Goal: Task Accomplishment & Management: Complete application form

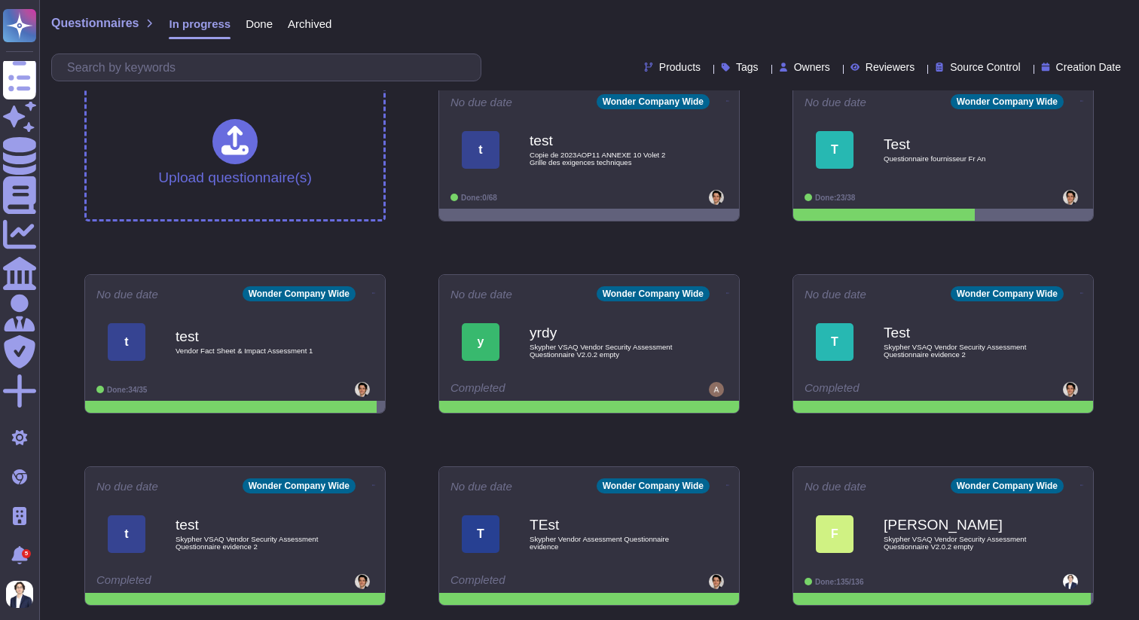
scroll to position [90, 0]
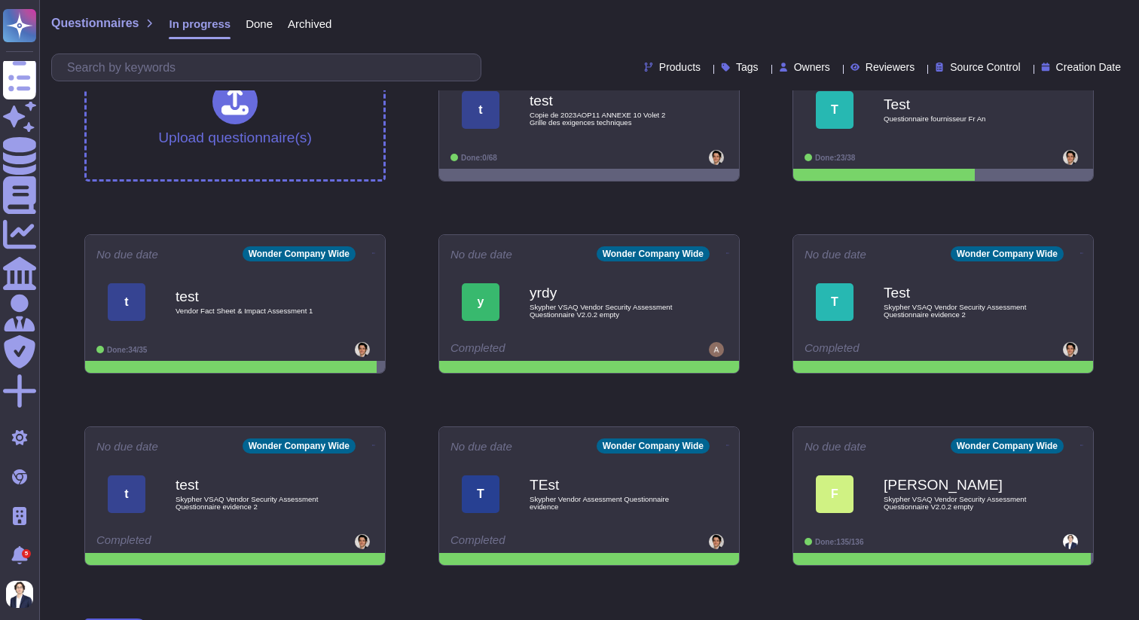
click at [566, 304] on span "Skypher VSAQ Vendor Security Assessment Questionnaire V2.0.2 empty" at bounding box center [604, 311] width 151 height 14
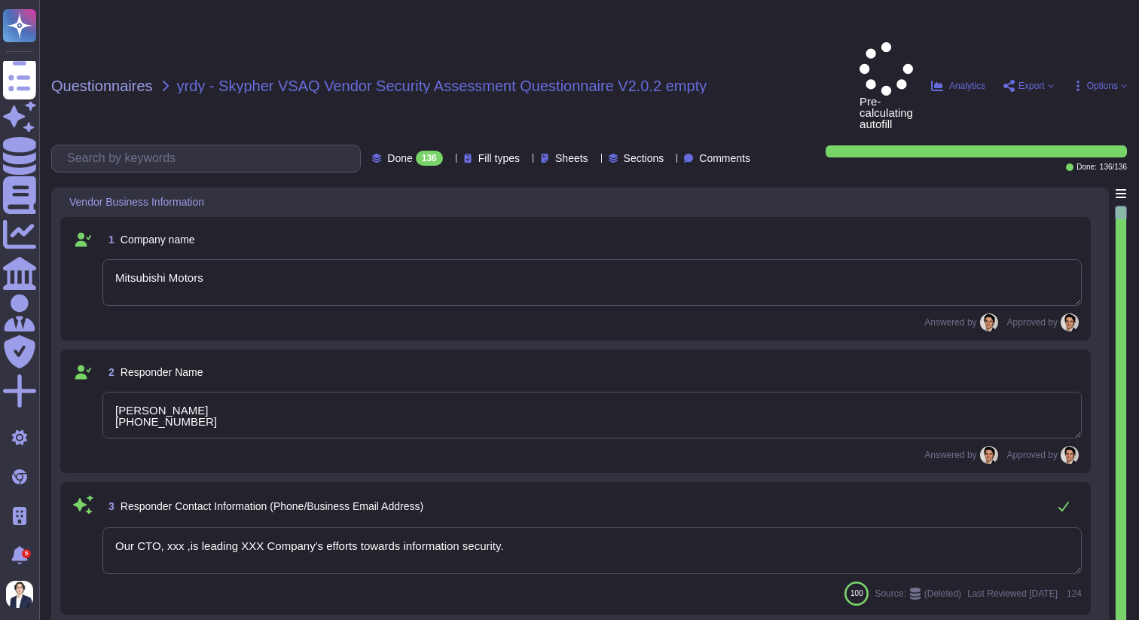
type textarea "Mitsubishi Motors"
type textarea "[PERSON_NAME] [PHONE_NUMBER]"
type textarea "Our CTO, xxx ,is leading XXX Company's efforts towards information security."
type textarea "10/12"
type textarea "The company website URLs include [DOMAIN_NAME], [DOMAIN_NAME], and [DOMAIN_NAME…"
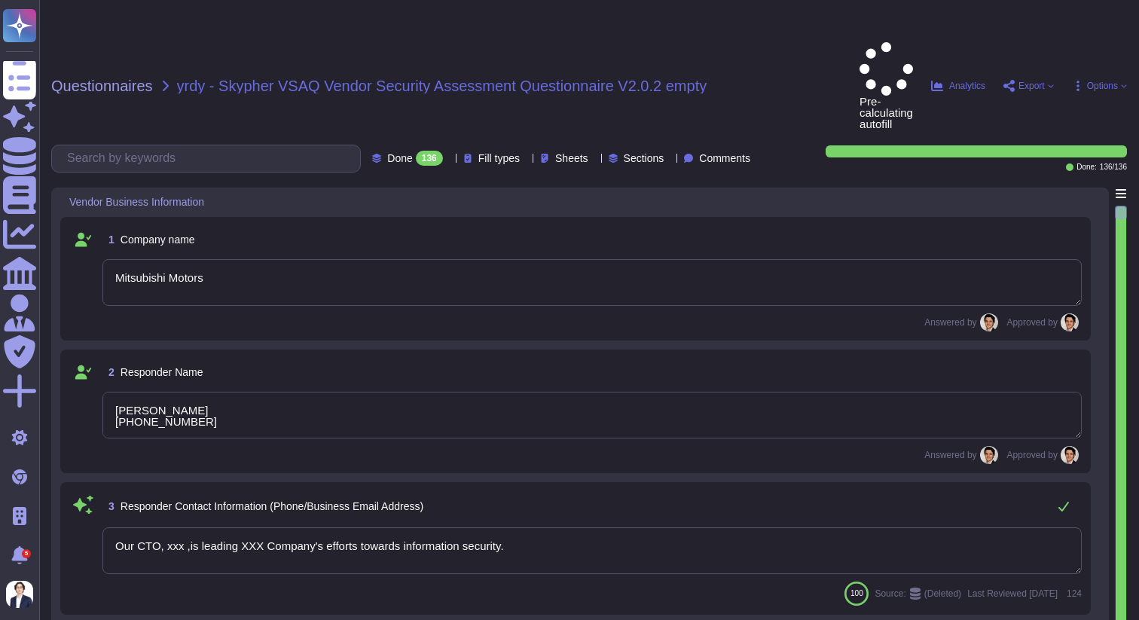
type textarea "The service website URLs include [DOMAIN_NAME], [DOMAIN_NAME], and [DOMAIN_NAME…"
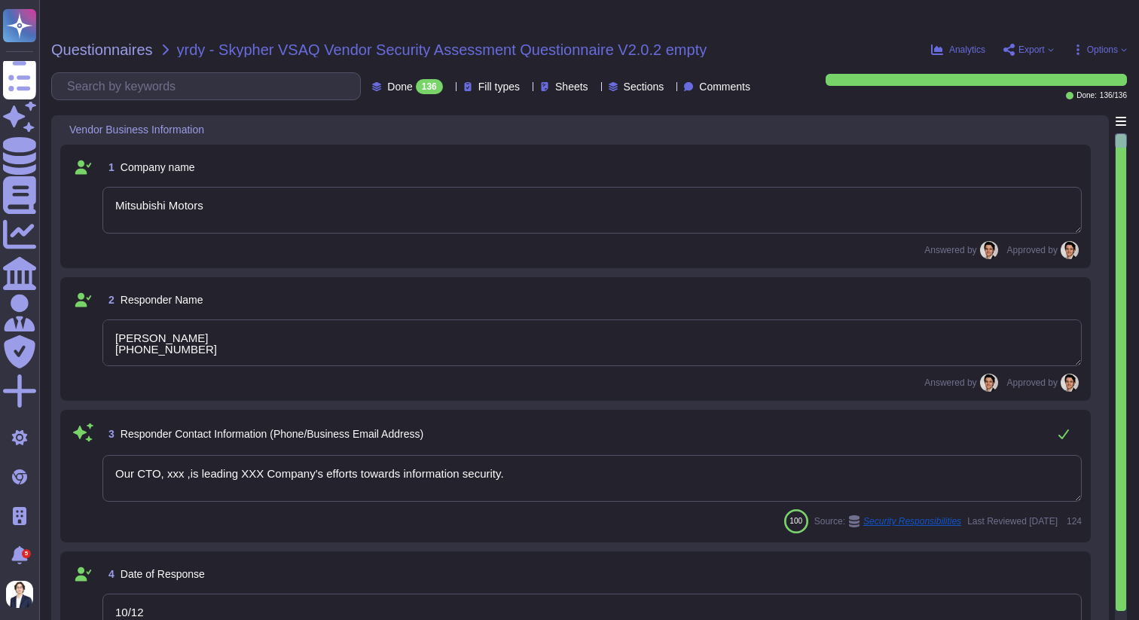
type textarea "XXX Company is not ISO 27001 certified. However, our cloud provider, AWS, is IS…"
click at [167, 187] on textarea "Mitsubishi Motors" at bounding box center [591, 210] width 979 height 47
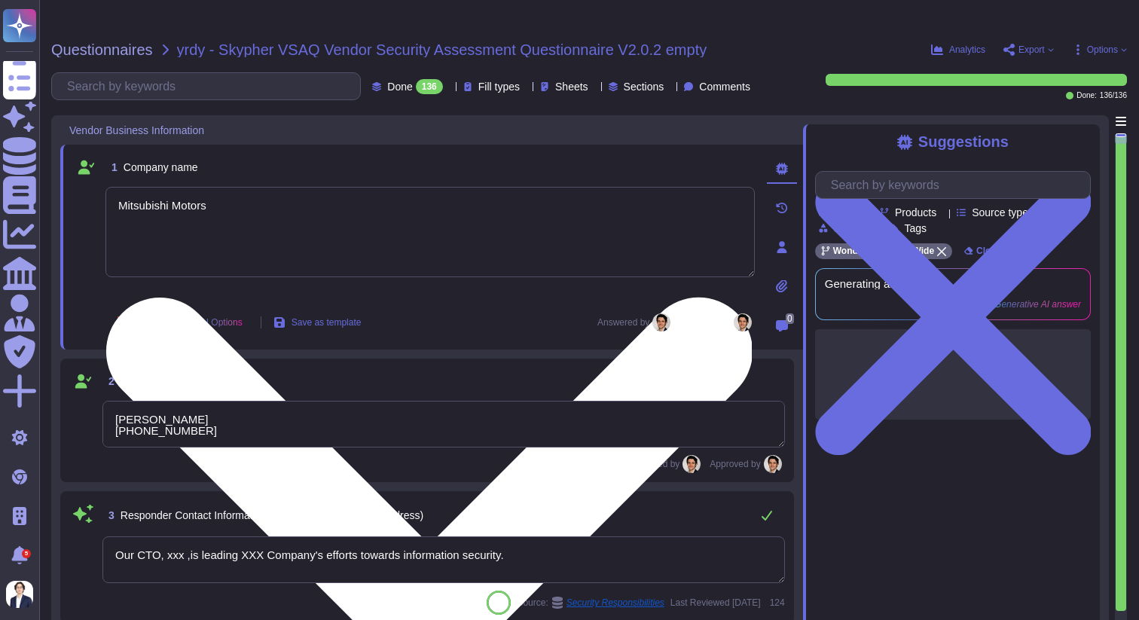
click at [167, 187] on textarea "Mitsubishi Motors" at bounding box center [429, 232] width 649 height 90
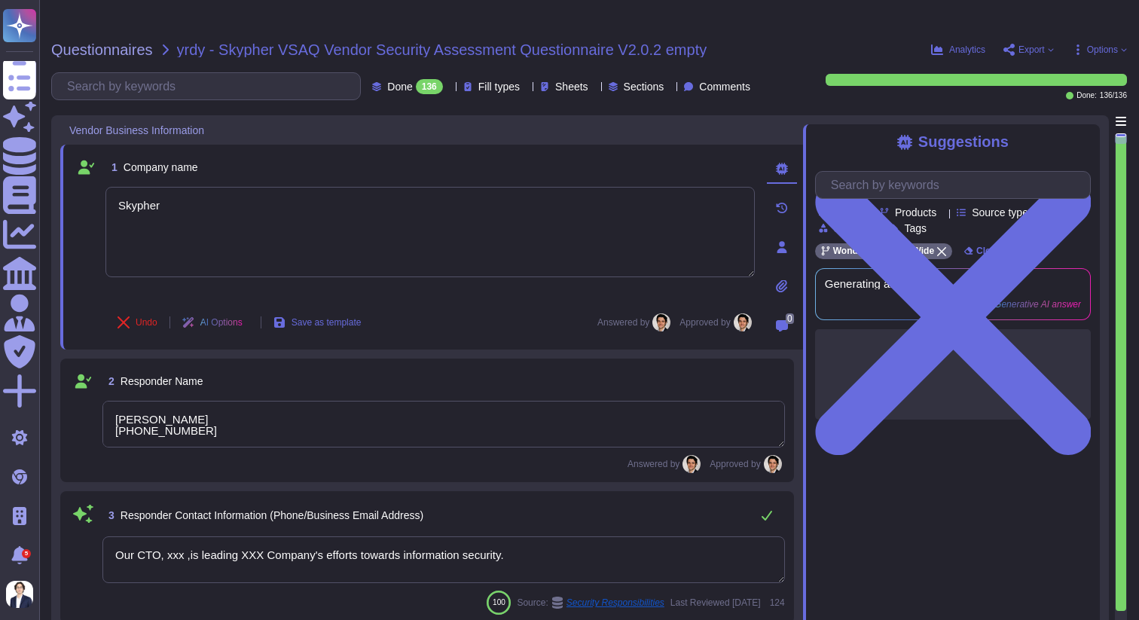
type textarea "Skypher"
click at [150, 401] on textarea "[PERSON_NAME] [PHONE_NUMBER]" at bounding box center [443, 424] width 682 height 47
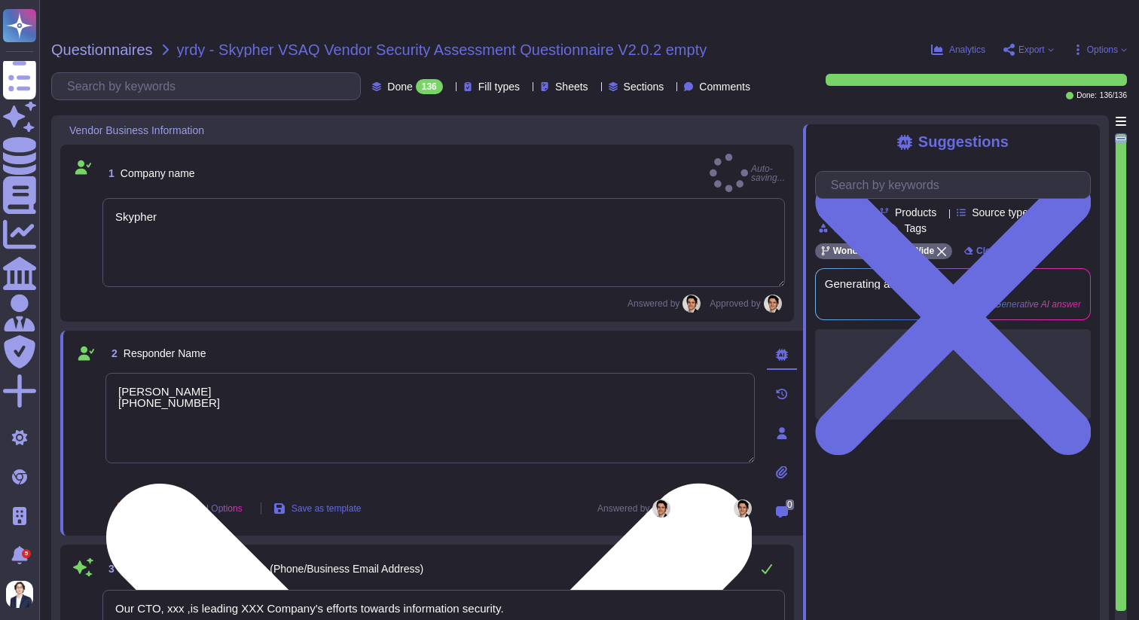
click at [150, 401] on textarea "[PERSON_NAME] [PHONE_NUMBER]" at bounding box center [429, 418] width 649 height 90
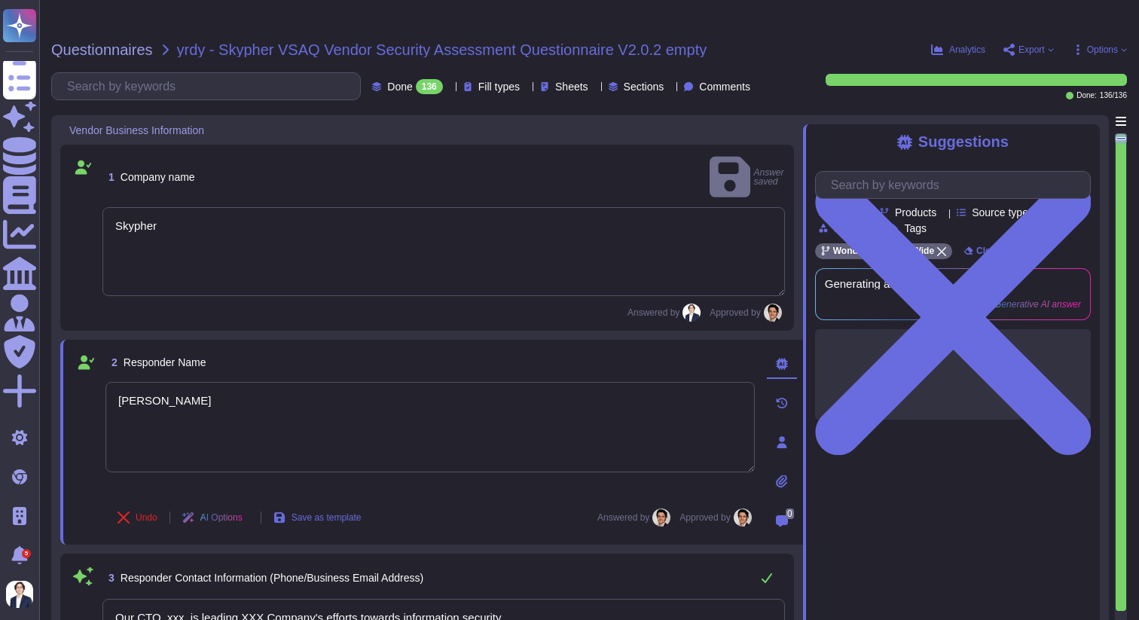
type textarea "[PERSON_NAME]"
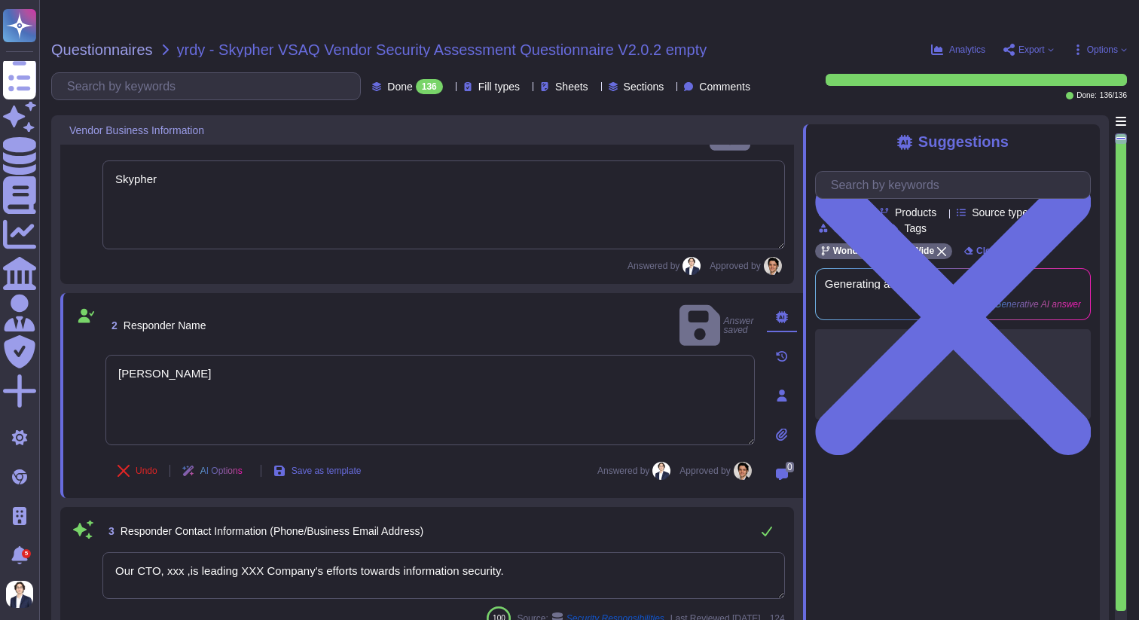
scroll to position [69, 0]
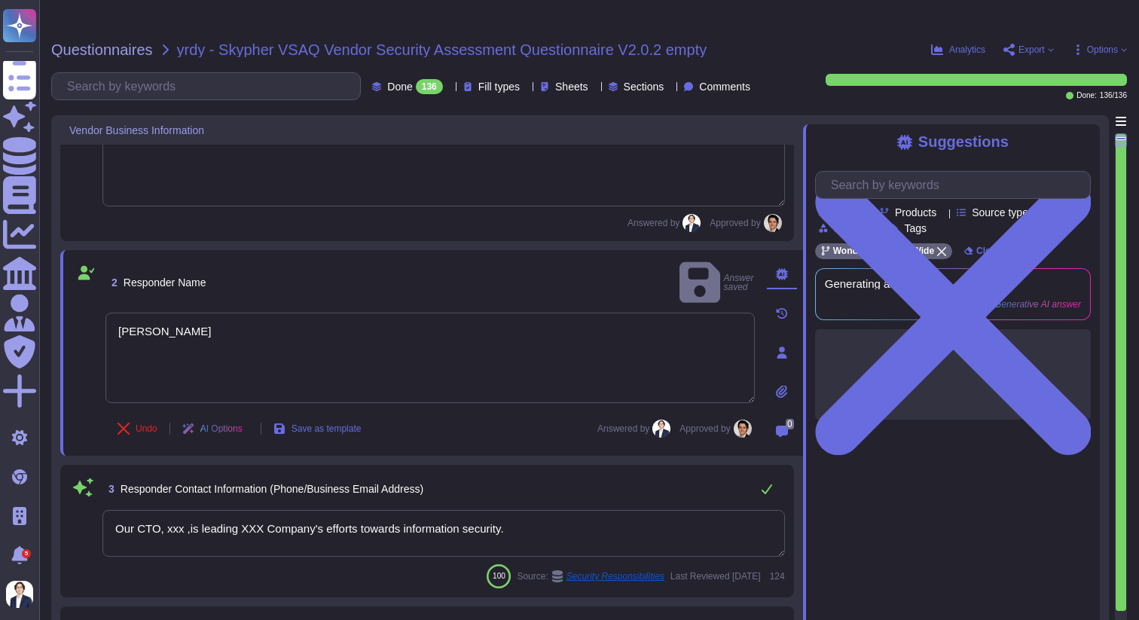
click at [176, 510] on textarea "Our CTO, xxx ,is leading XXX Company's efforts towards information security." at bounding box center [443, 533] width 682 height 47
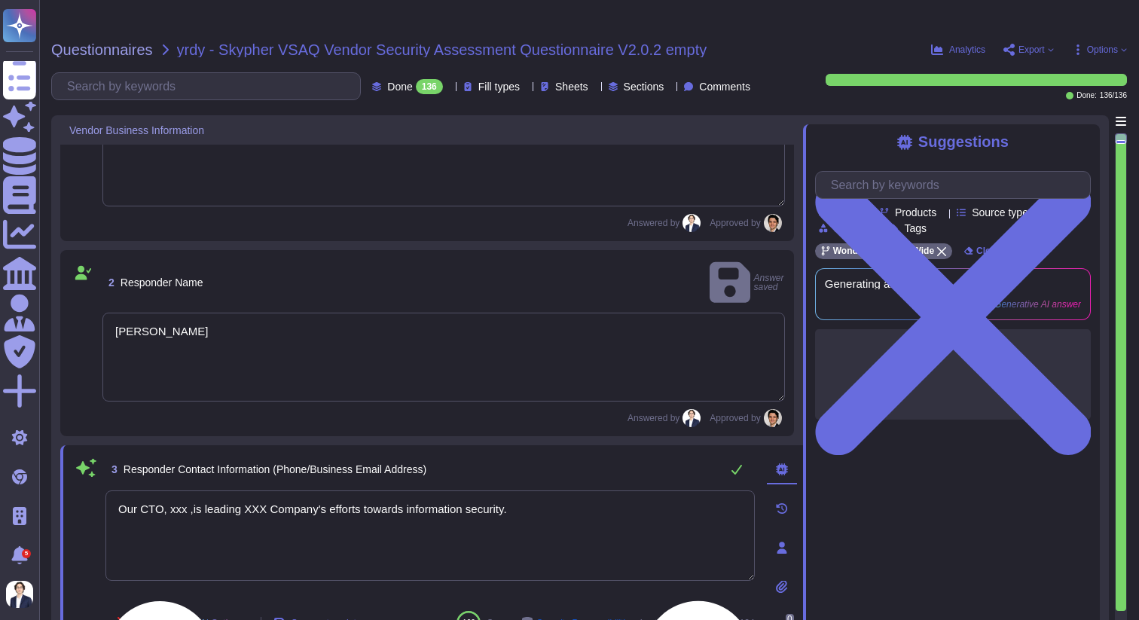
click at [176, 499] on textarea "Our CTO, xxx ,is leading XXX Company's efforts towards information security." at bounding box center [429, 535] width 649 height 90
click at [176, 490] on textarea "Our CTO, xxx ,is leading XXX Company's efforts towards information security." at bounding box center [429, 535] width 649 height 90
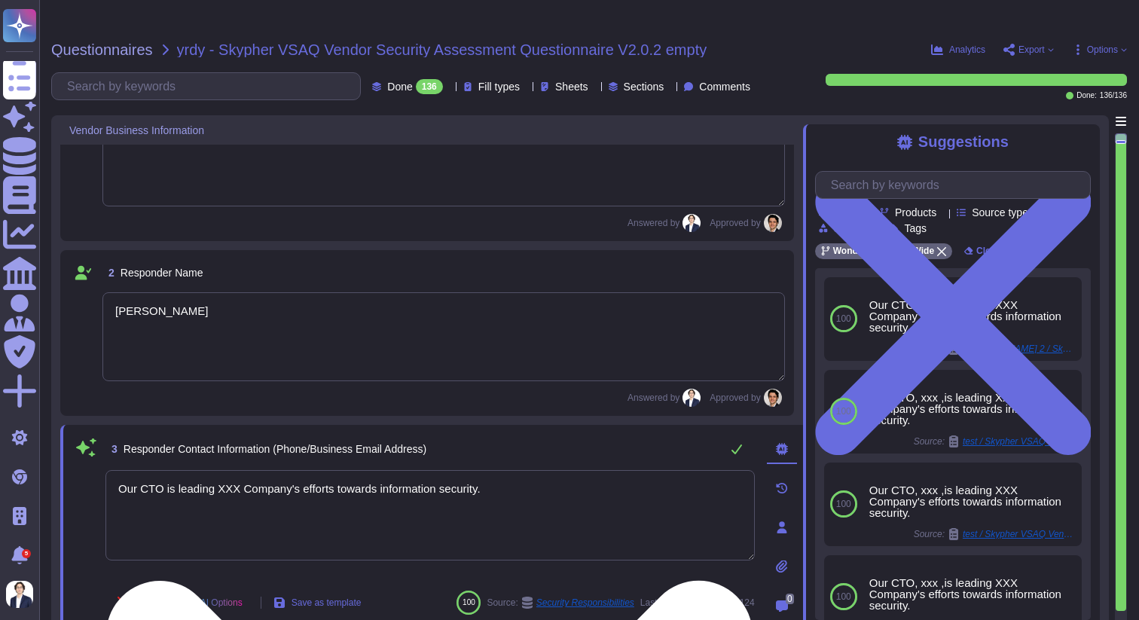
click at [229, 470] on textarea "Our CTO is leading XXX Company's efforts towards information security." at bounding box center [429, 515] width 649 height 90
drag, startPoint x: 313, startPoint y: 465, endPoint x: 274, endPoint y: 458, distance: 39.9
click at [274, 470] on textarea "Our CTO is leading Skypher Company's efforts towards information security." at bounding box center [429, 515] width 649 height 90
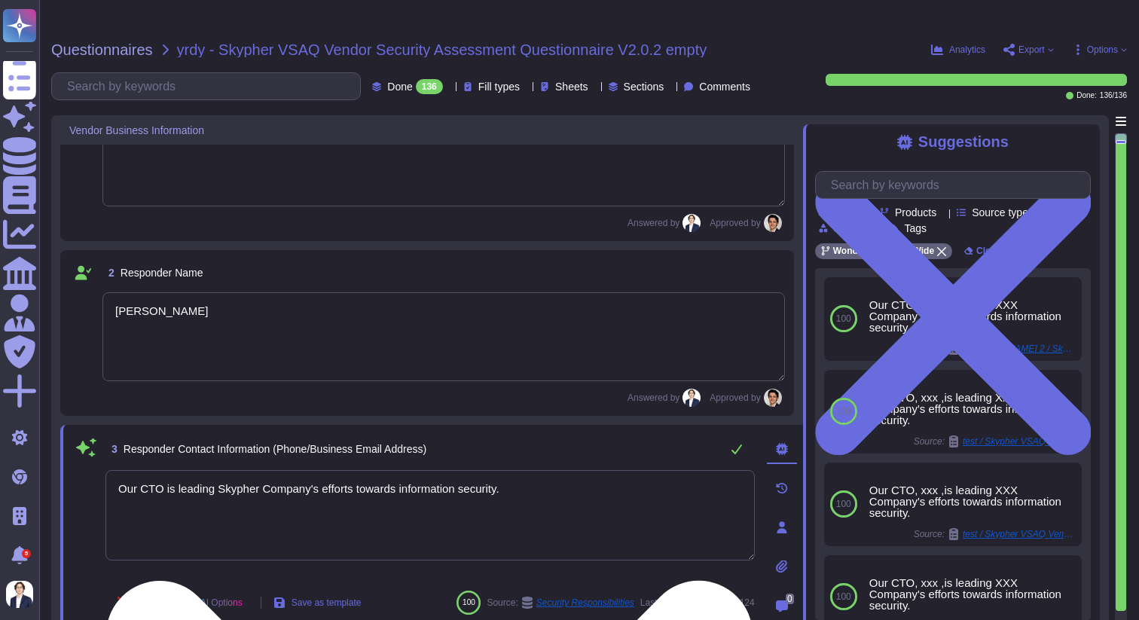
drag, startPoint x: 264, startPoint y: 458, endPoint x: 311, endPoint y: 458, distance: 46.7
click at [311, 470] on textarea "Our CTO is leading Skypher Company's efforts towards information security." at bounding box center [429, 515] width 649 height 90
click at [431, 478] on textarea "Our CTO is leading [PERSON_NAME]'s efforts towards information security." at bounding box center [429, 515] width 649 height 90
type textarea "Our CTO is leading [PERSON_NAME]'s efforts towards information security."
click at [471, 425] on div "3 Responder Contact Information (Phone/Business Email Address) Our CTO is leadi…" at bounding box center [431, 527] width 743 height 205
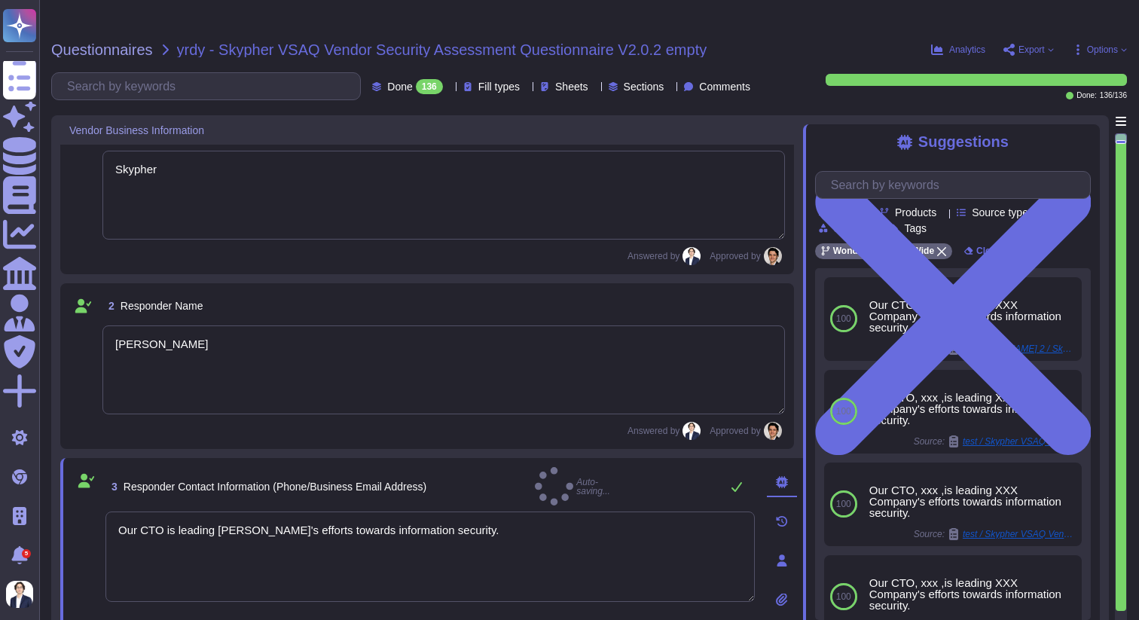
scroll to position [0, 0]
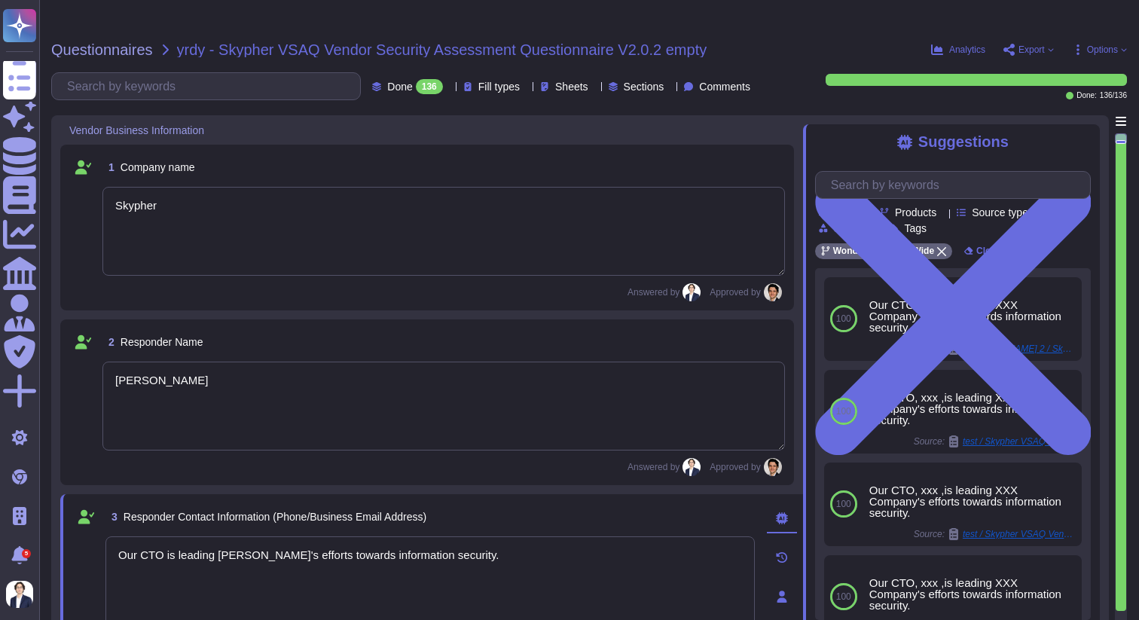
click at [198, 42] on span "yrdy - Skypher VSAQ Vendor Security Assessment Questionnaire V2.0.2 empty" at bounding box center [442, 49] width 530 height 15
click at [278, 30] on div "Questionnaires yrdy - Skypher VSAQ Vendor Security Assessment Questionnaire V2.…" at bounding box center [589, 340] width 1100 height 620
click at [103, 42] on span "Questionnaires" at bounding box center [102, 49] width 102 height 15
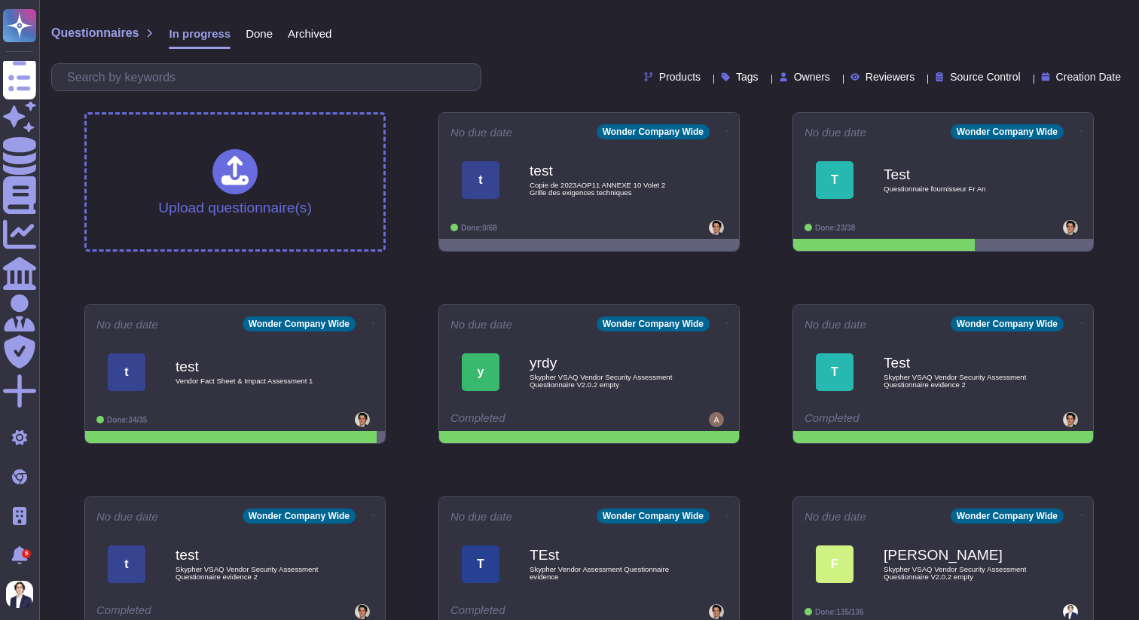
scroll to position [27, 0]
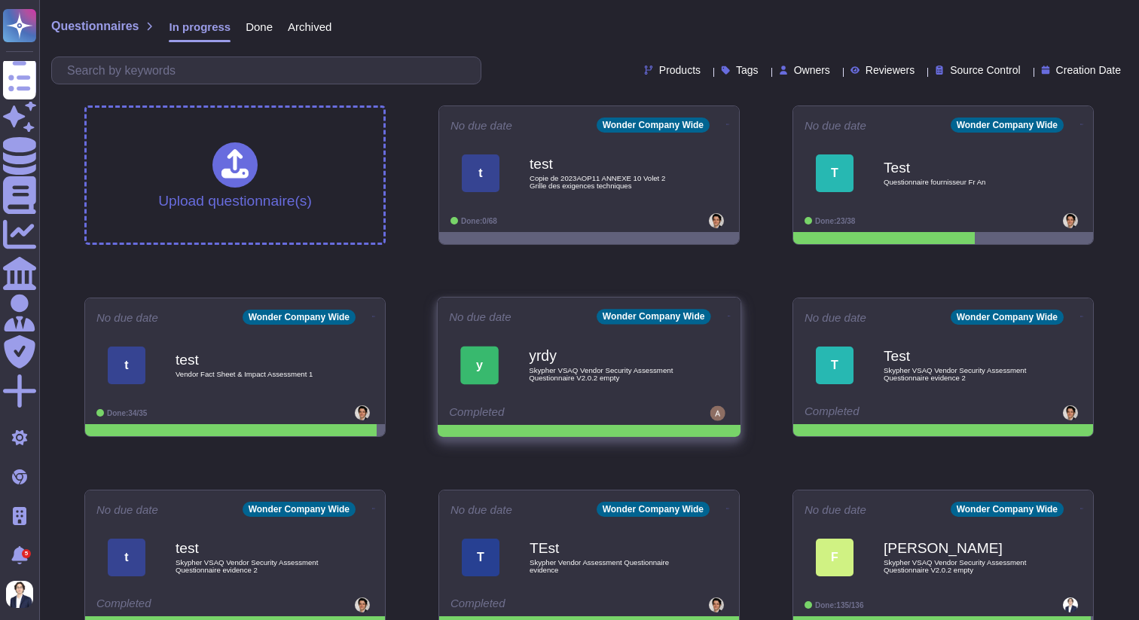
click at [728, 314] on icon at bounding box center [729, 316] width 3 height 4
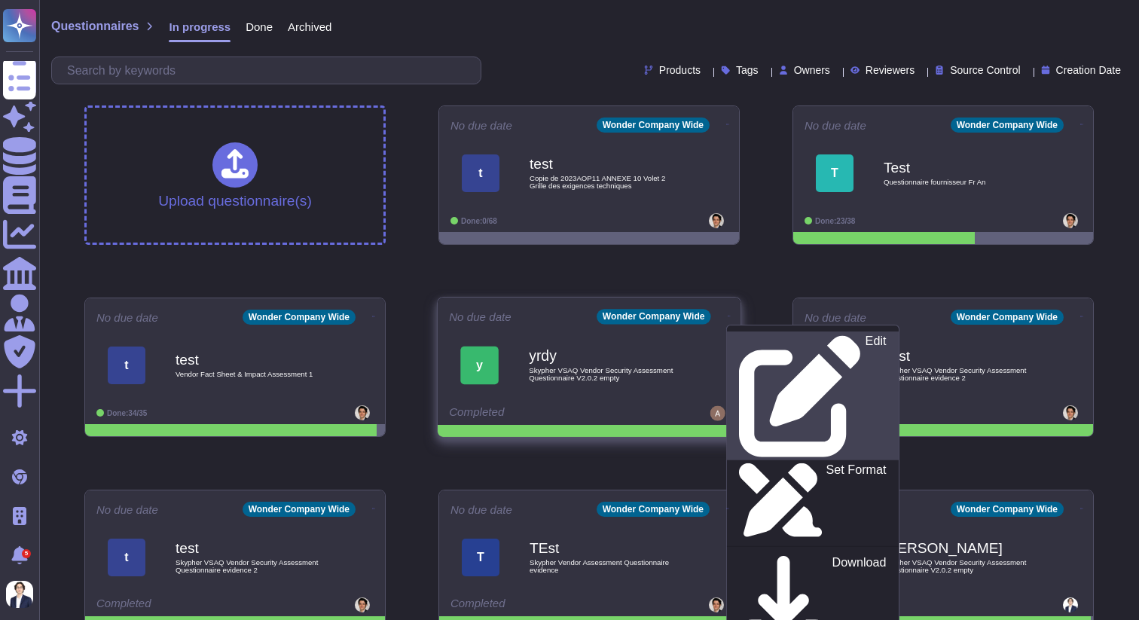
click at [865, 335] on p "Edit" at bounding box center [875, 396] width 21 height 122
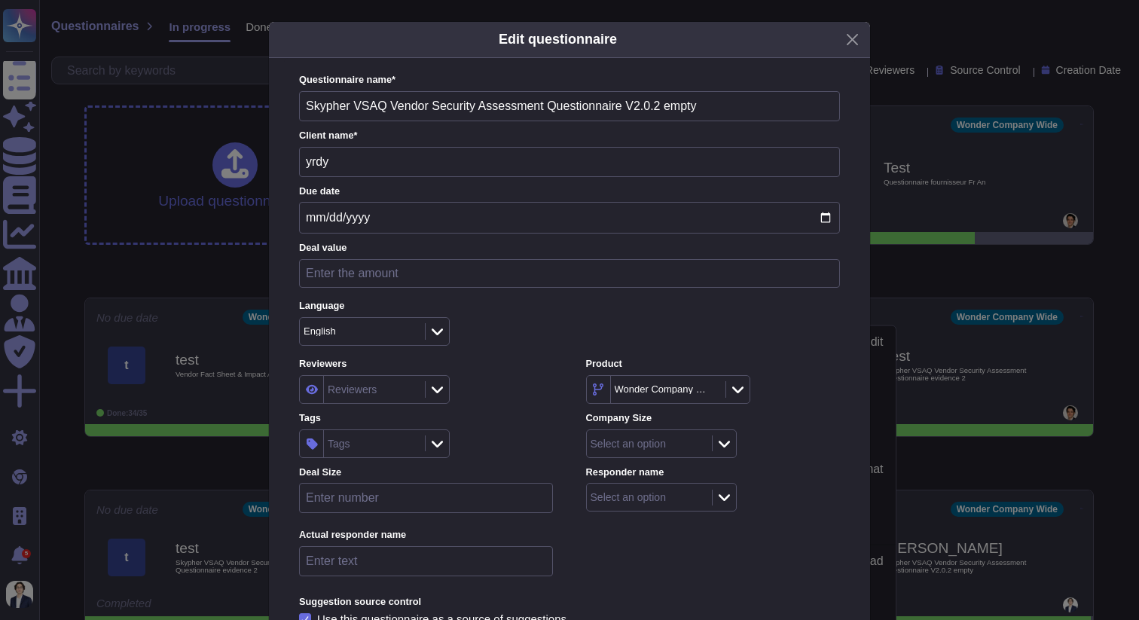
click at [363, 170] on input "yrdy" at bounding box center [569, 162] width 541 height 30
type input "Skypher"
click at [488, 145] on div "Questionnaire name * Skypher VSAQ Vendor Security Assessment Questionnaire V2.0…" at bounding box center [569, 360] width 541 height 575
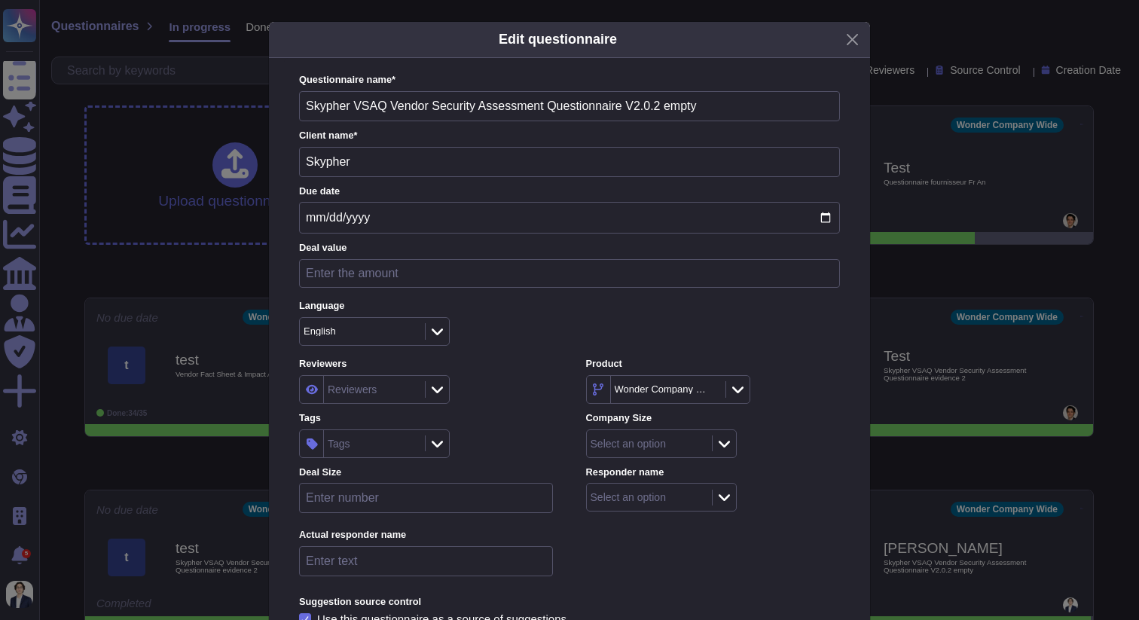
drag, startPoint x: 352, startPoint y: 107, endPoint x: 264, endPoint y: 107, distance: 88.1
click at [264, 107] on div "Edit questionnaire Questionnaire name * Skypher VSAQ Vendor Security Assessment…" at bounding box center [569, 310] width 1139 height 620
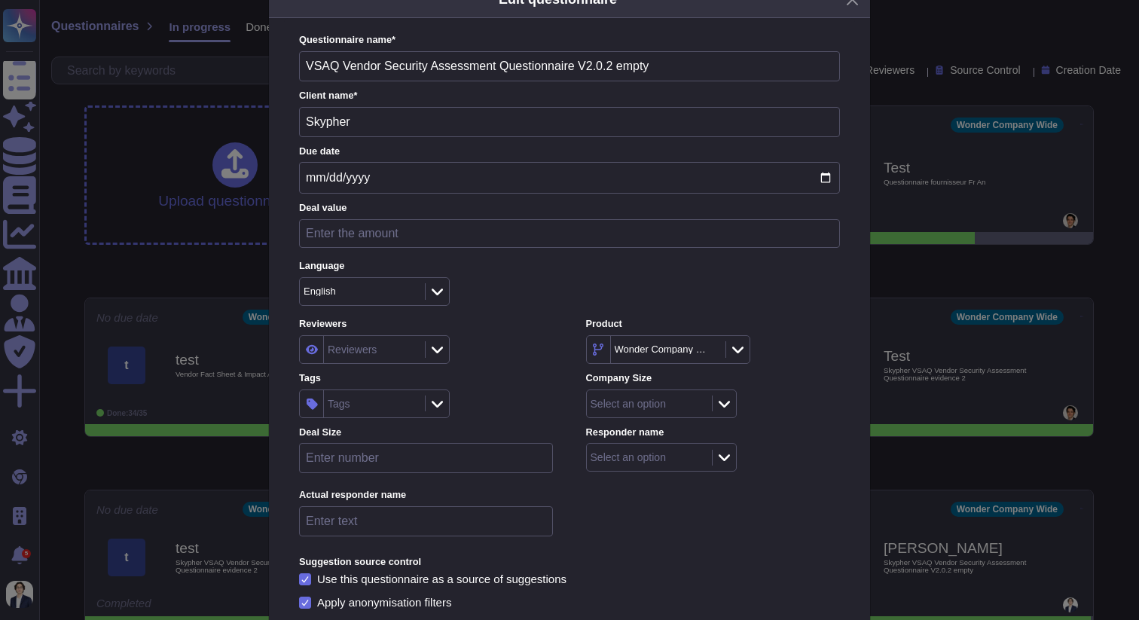
scroll to position [46, 0]
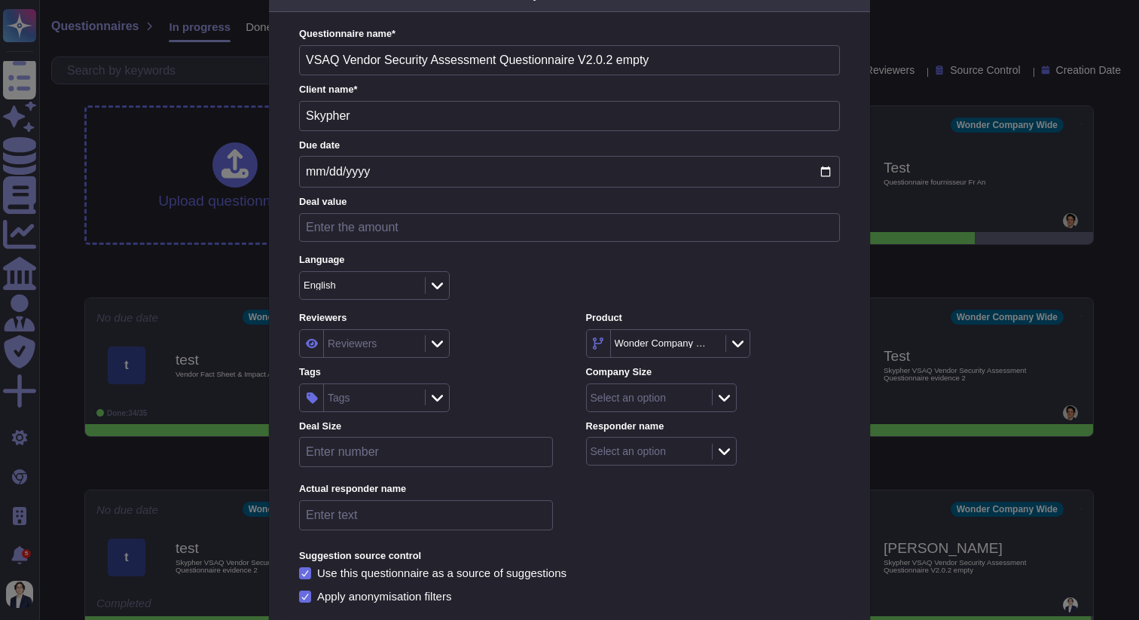
drag, startPoint x: 666, startPoint y: 61, endPoint x: 575, endPoint y: 58, distance: 90.4
click at [575, 58] on input "VSAQ Vendor Security Assessment Questionnaire V2.0.2 empty" at bounding box center [569, 60] width 541 height 30
type input "VSAQ Vendor Security Assessment Questionnaire"
click at [697, 92] on label "Client name *" at bounding box center [569, 90] width 541 height 10
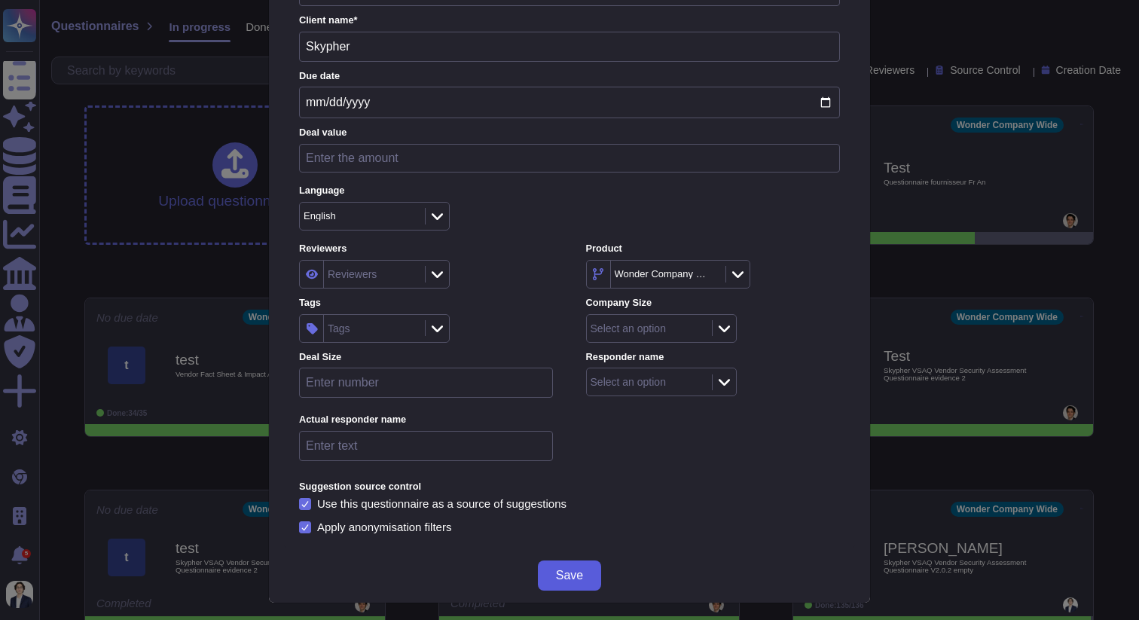
click at [576, 573] on span "Save" at bounding box center [569, 575] width 27 height 12
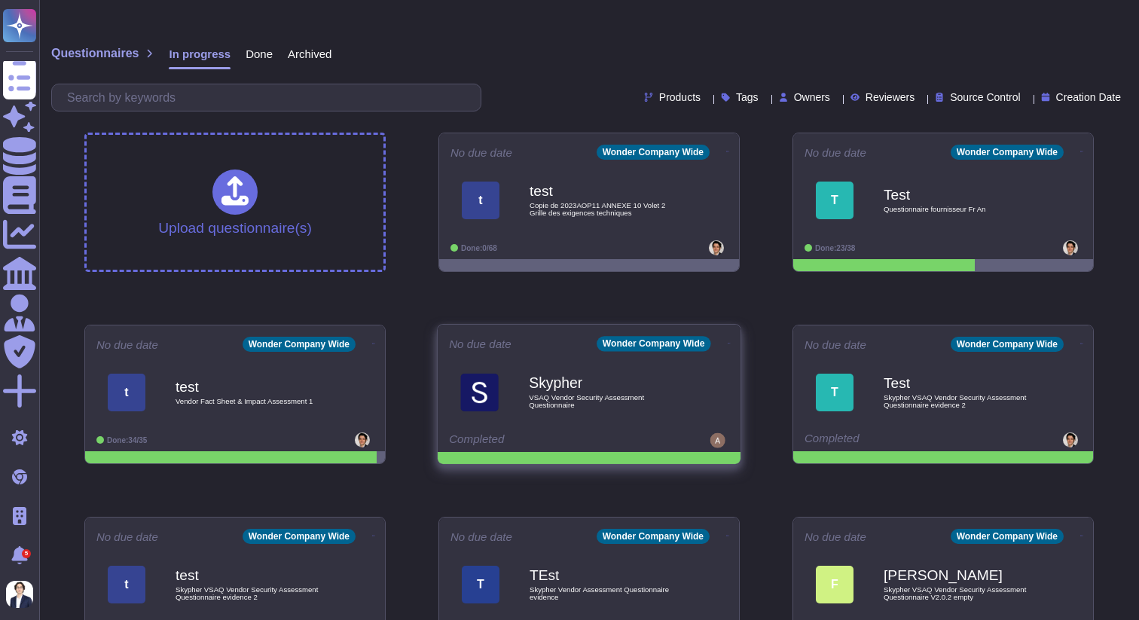
click at [728, 341] on icon at bounding box center [729, 343] width 3 height 4
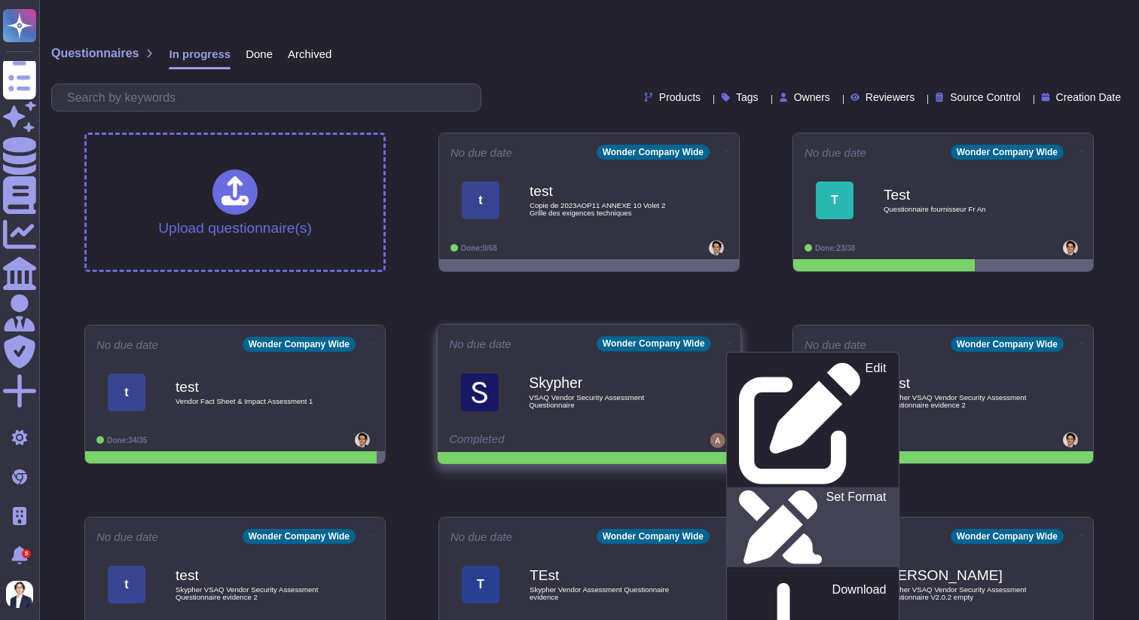
click at [826, 491] on p "Set Format" at bounding box center [856, 527] width 60 height 73
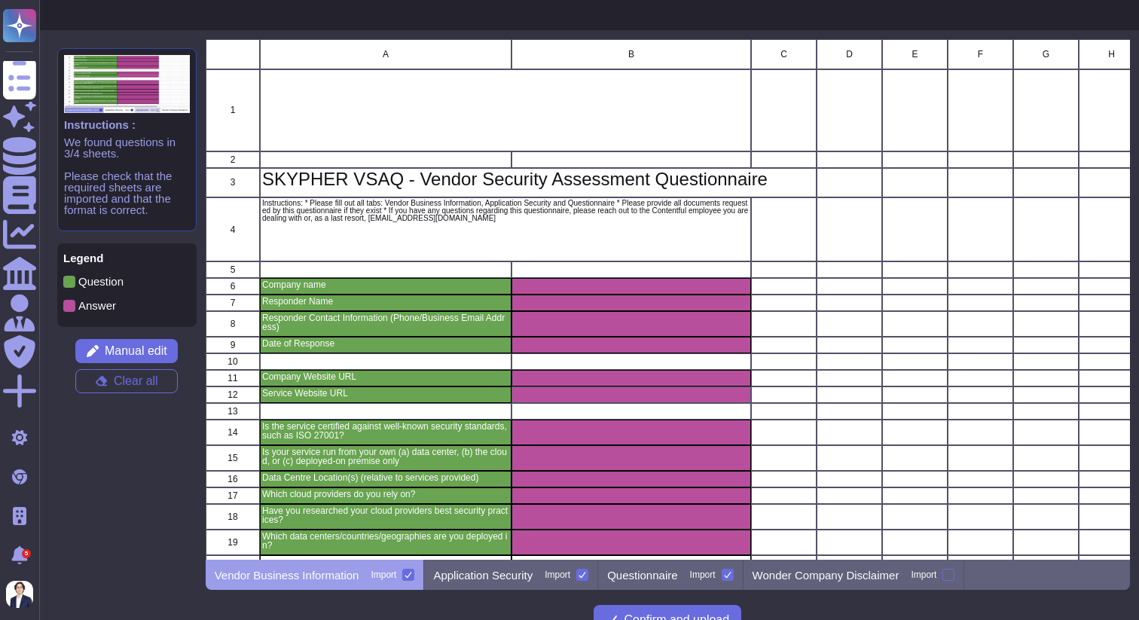
scroll to position [520, 924]
click at [111, 345] on span "Manual edit" at bounding box center [136, 351] width 63 height 12
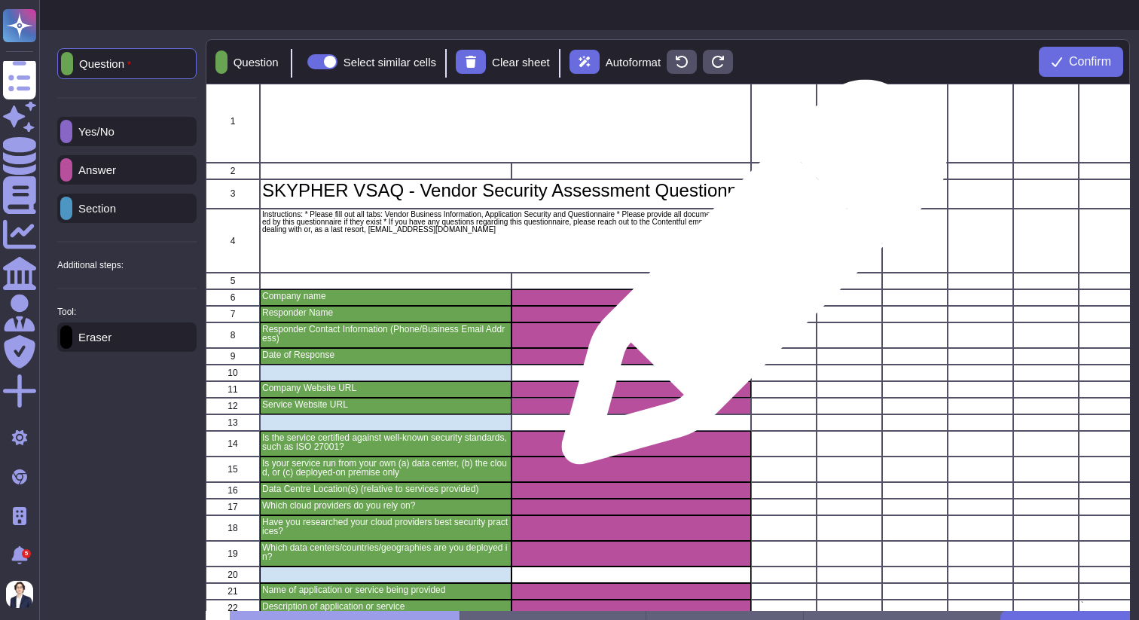
scroll to position [0, 0]
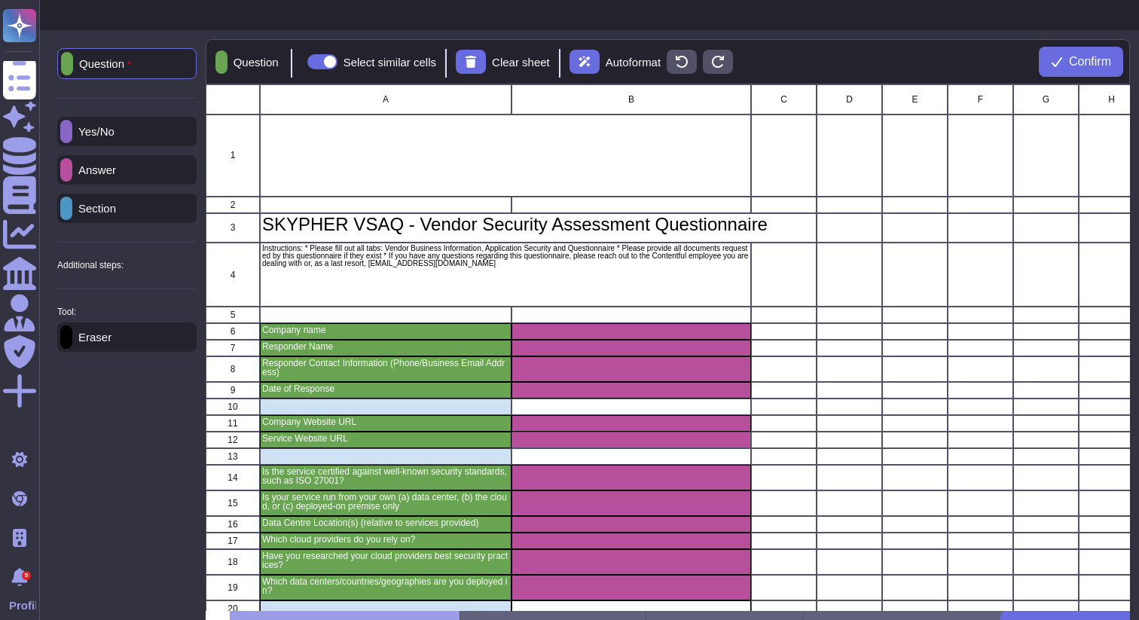
scroll to position [96, 0]
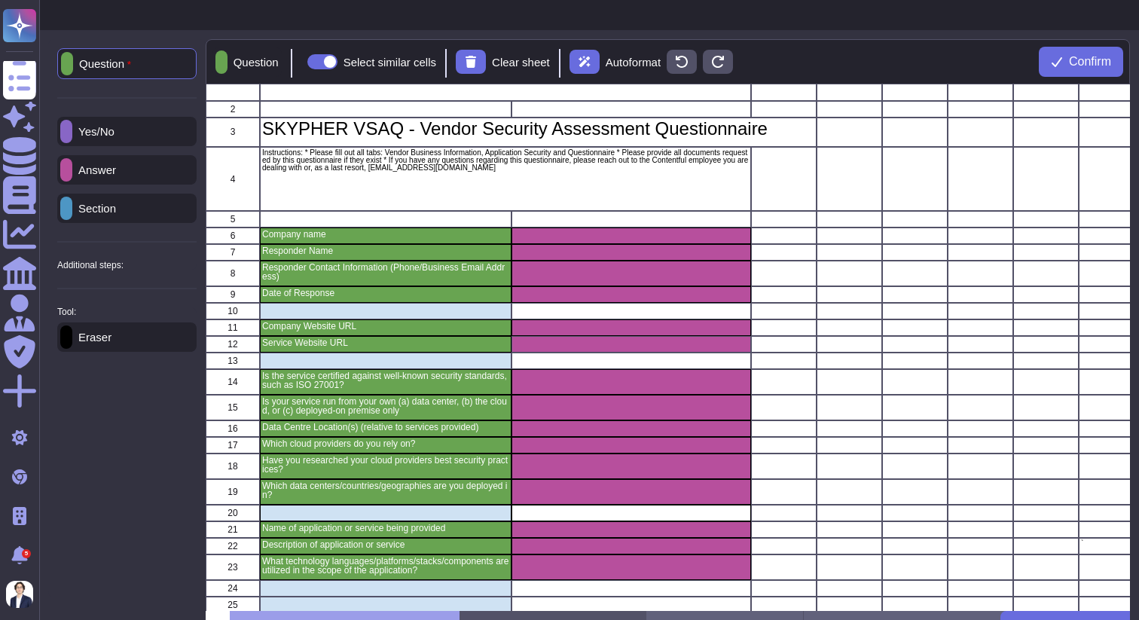
click at [598, 611] on div "Application Security Import" at bounding box center [553, 626] width 186 height 30
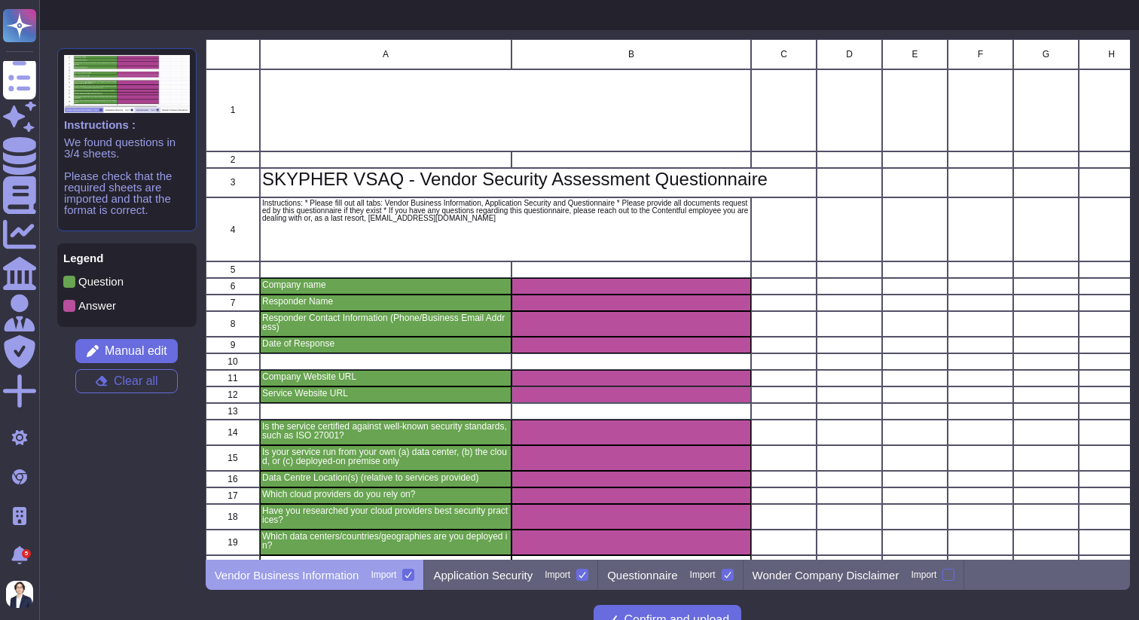
scroll to position [520, 924]
click at [677, 569] on p "Questionnaire" at bounding box center [642, 574] width 70 height 11
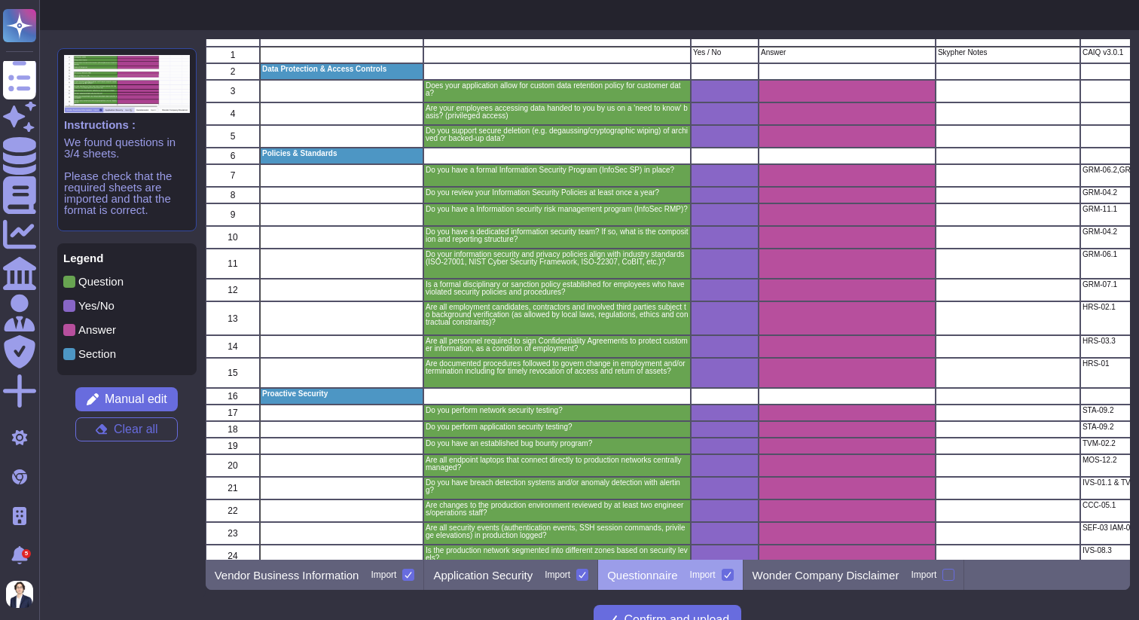
scroll to position [0, 0]
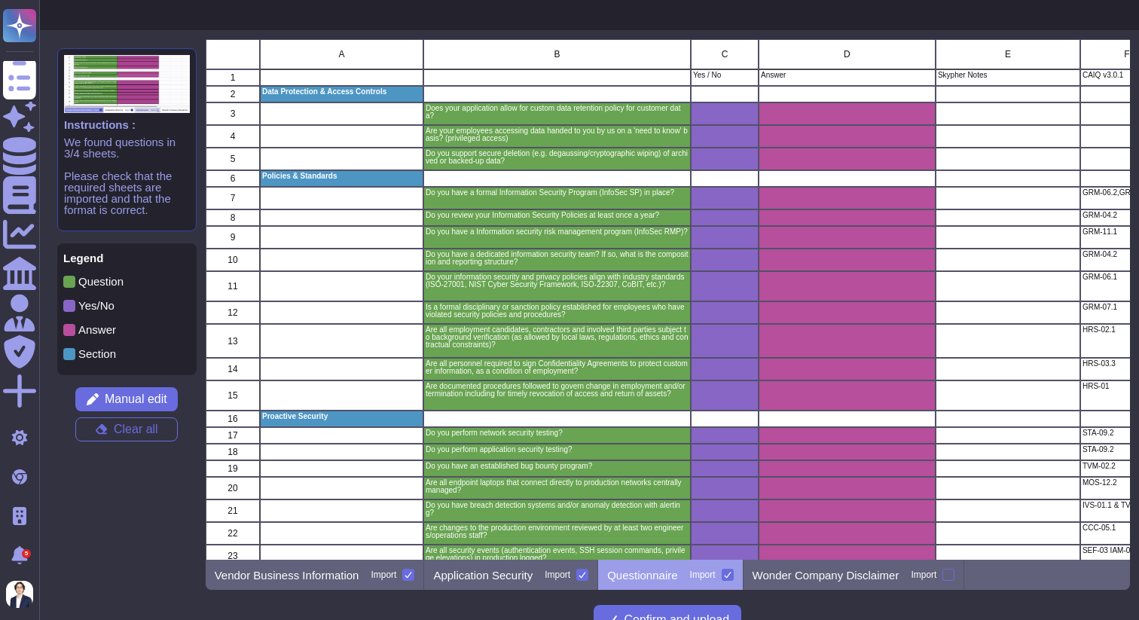
click at [30, 30] on img at bounding box center [15, 15] width 30 height 30
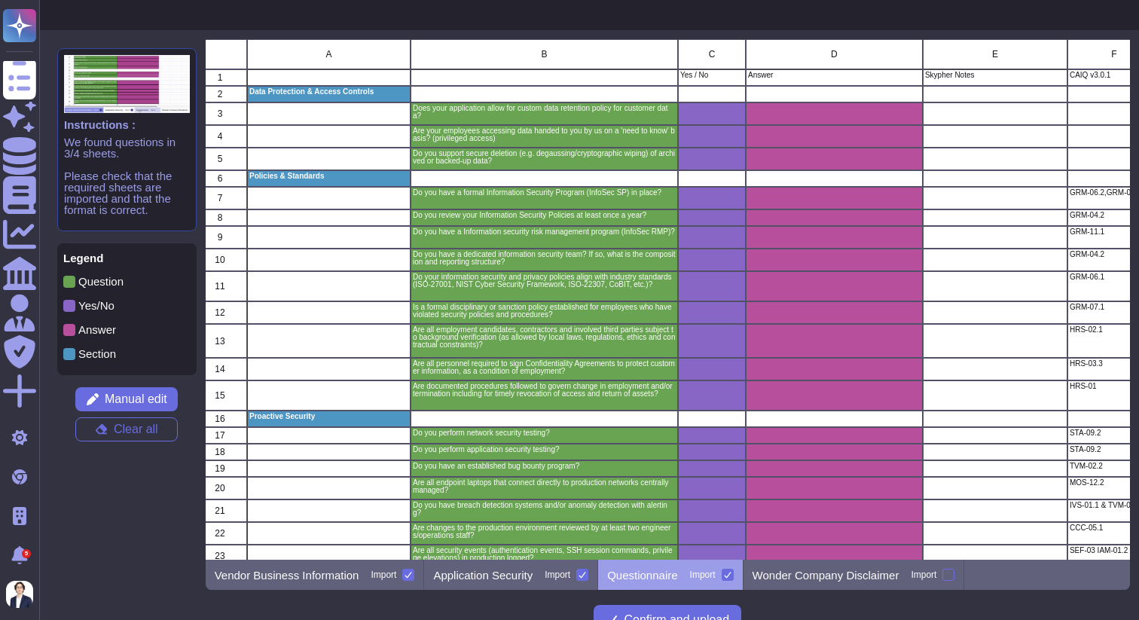
click at [30, 30] on img at bounding box center [15, 15] width 30 height 30
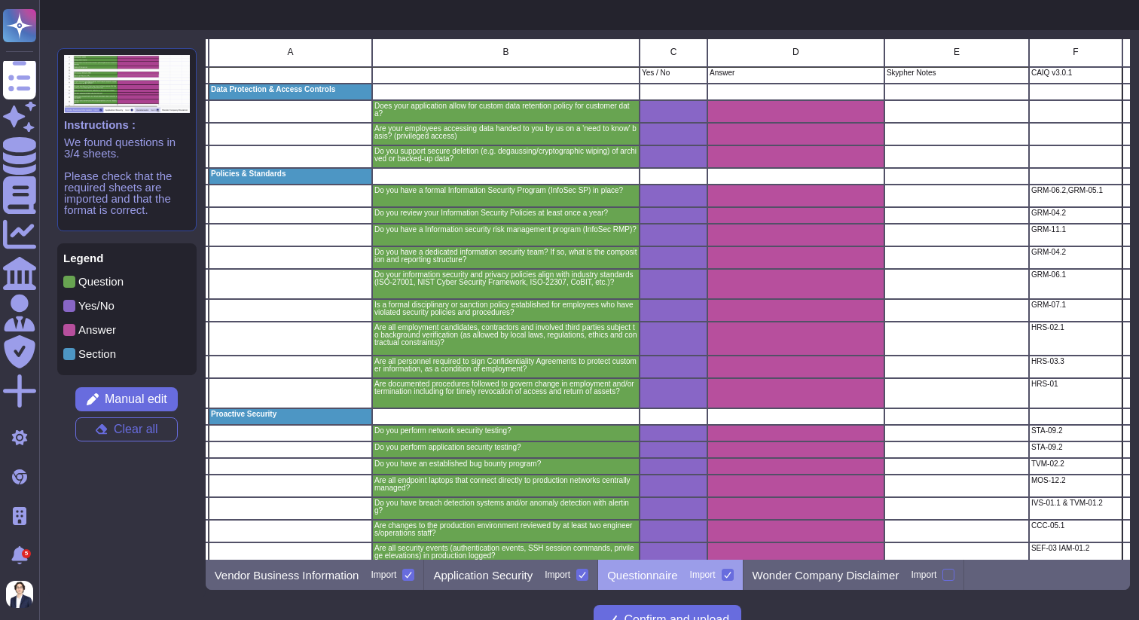
scroll to position [2, 0]
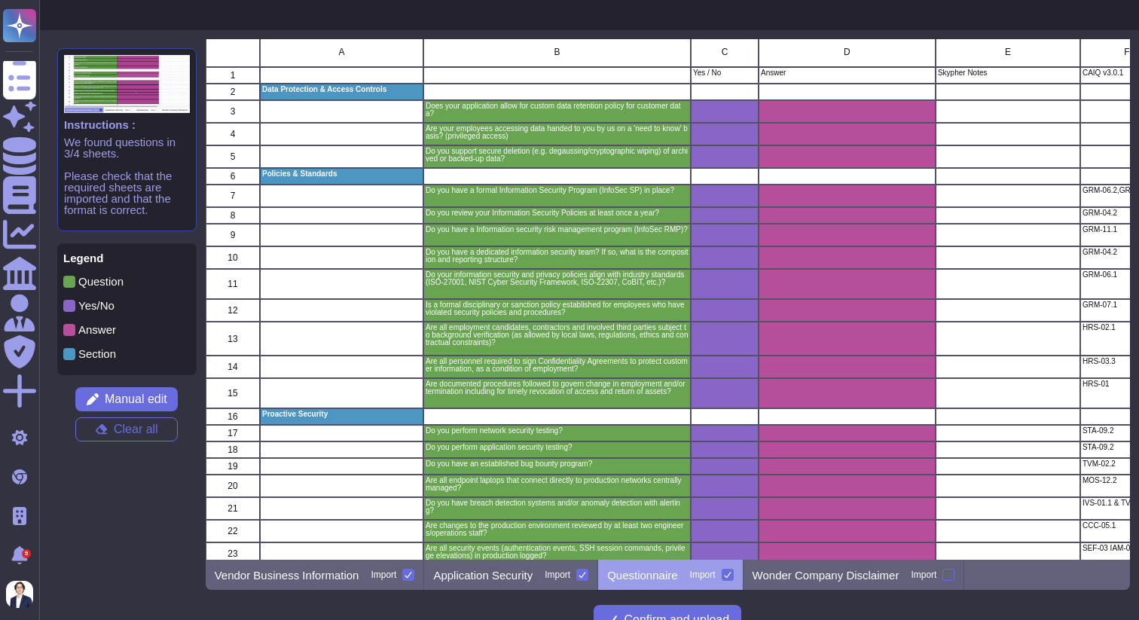
drag, startPoint x: 1115, startPoint y: 204, endPoint x: 842, endPoint y: 2, distance: 339.7
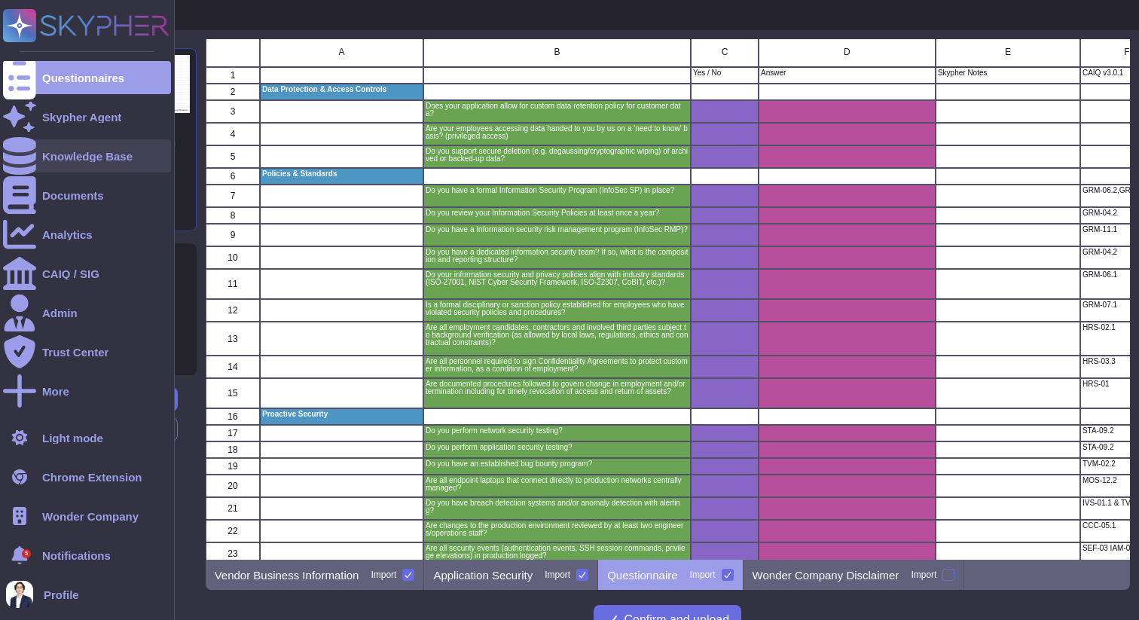
click at [59, 166] on div "Knowledge Base" at bounding box center [87, 155] width 168 height 33
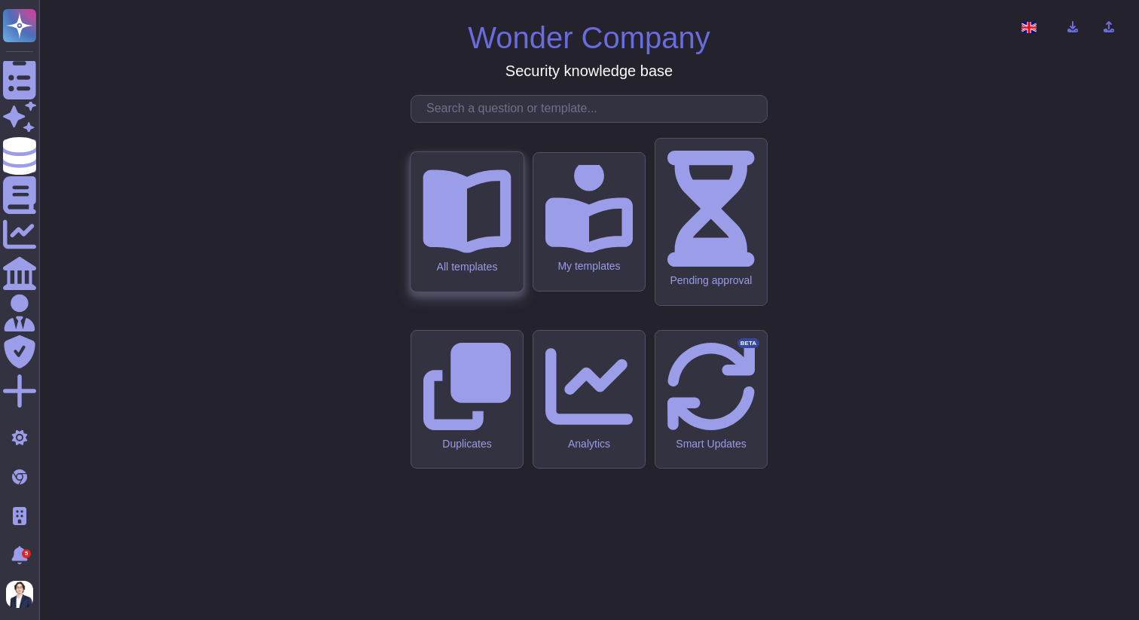
click at [465, 254] on icon at bounding box center [467, 212] width 88 height 84
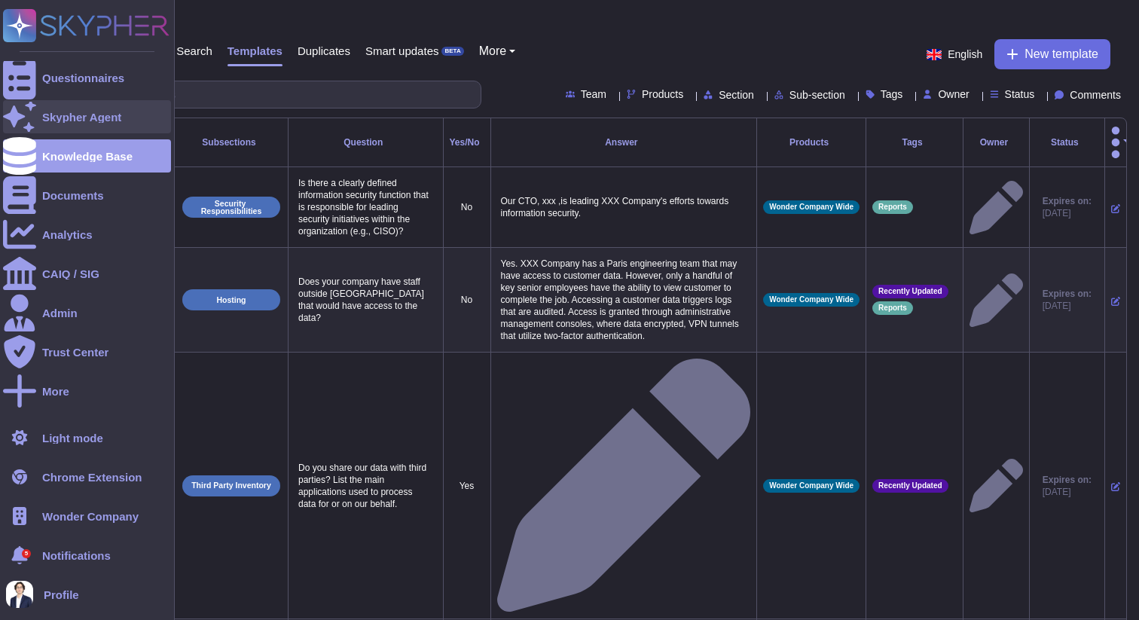
click at [60, 132] on div "Skypher Agent" at bounding box center [87, 116] width 168 height 33
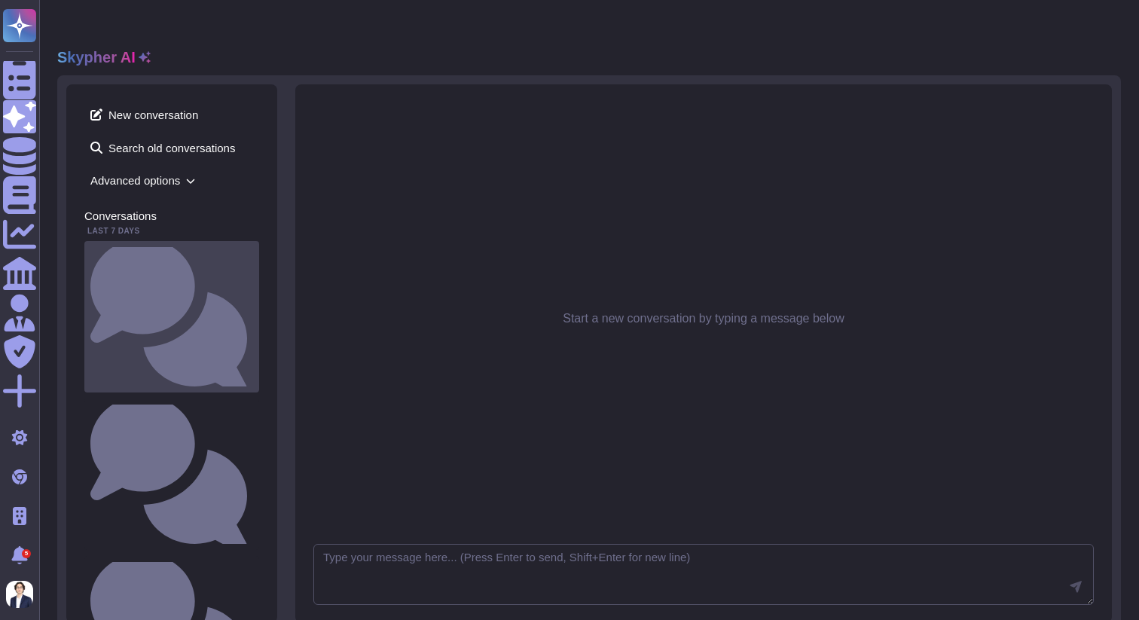
click at [209, 241] on div "Hello! How can I assist you [DATE]?" at bounding box center [171, 316] width 175 height 151
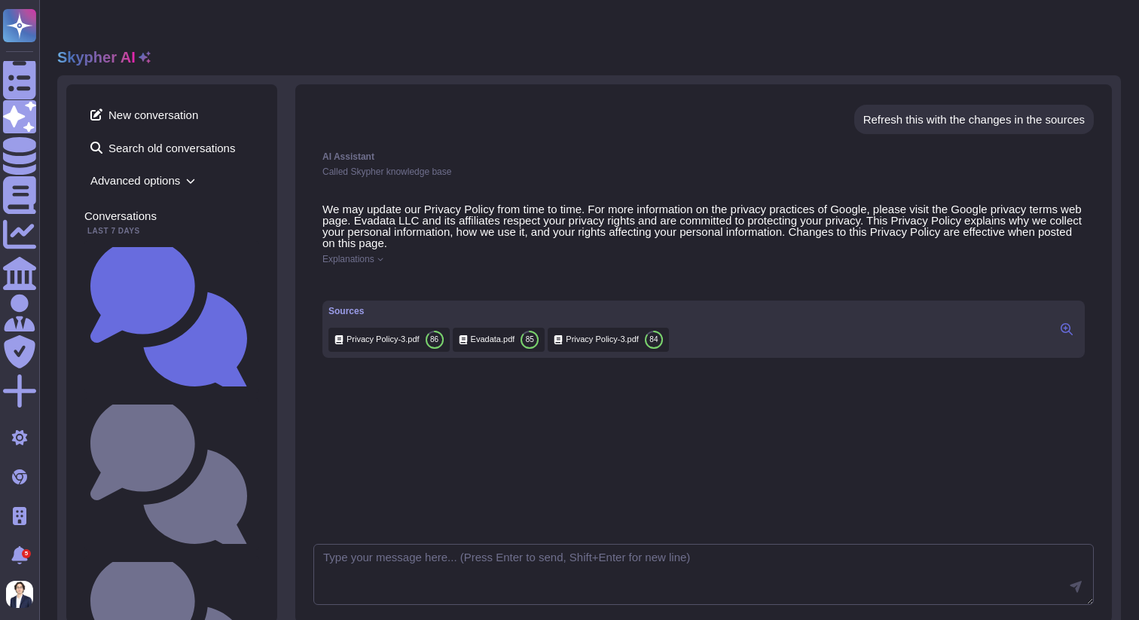
click at [210, 265] on div "Hello! How can I assist you [DATE]? Hello! How can I assist you [DATE]? Hello! …" at bounding box center [171, 554] width 175 height 627
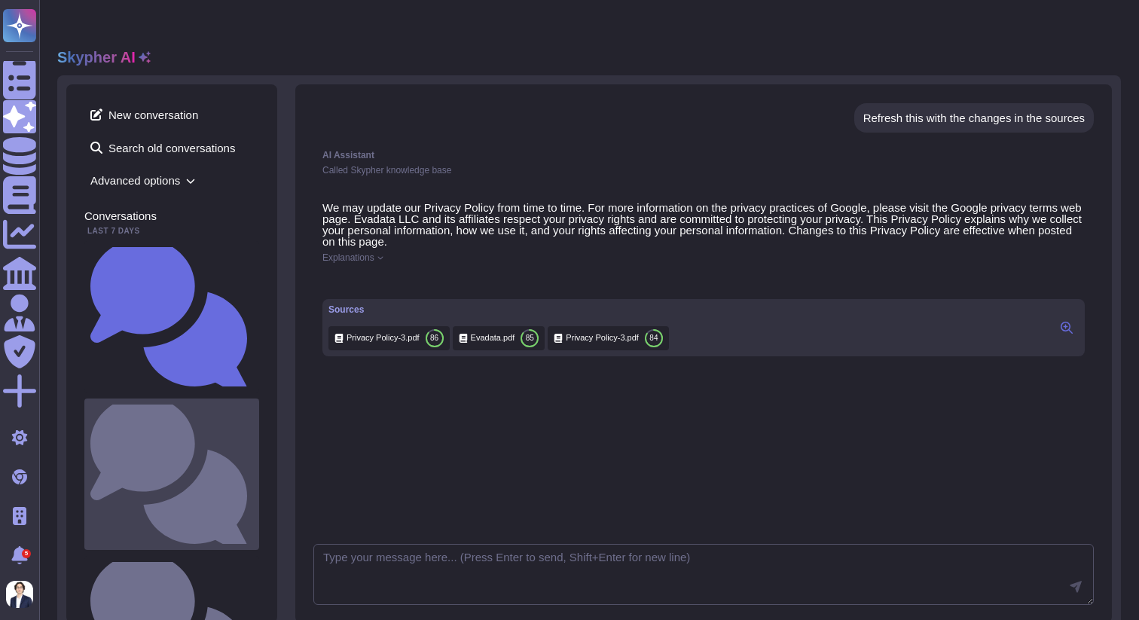
click at [182, 398] on div "Hello! How can I assist you [DATE]?" at bounding box center [171, 473] width 175 height 151
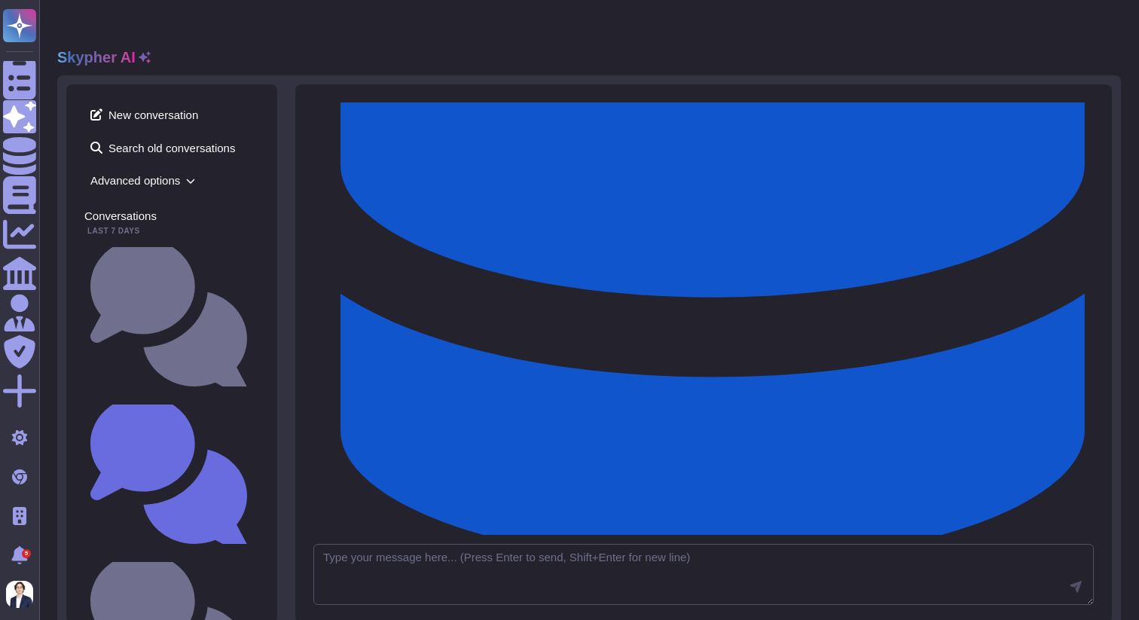
scroll to position [643, 0]
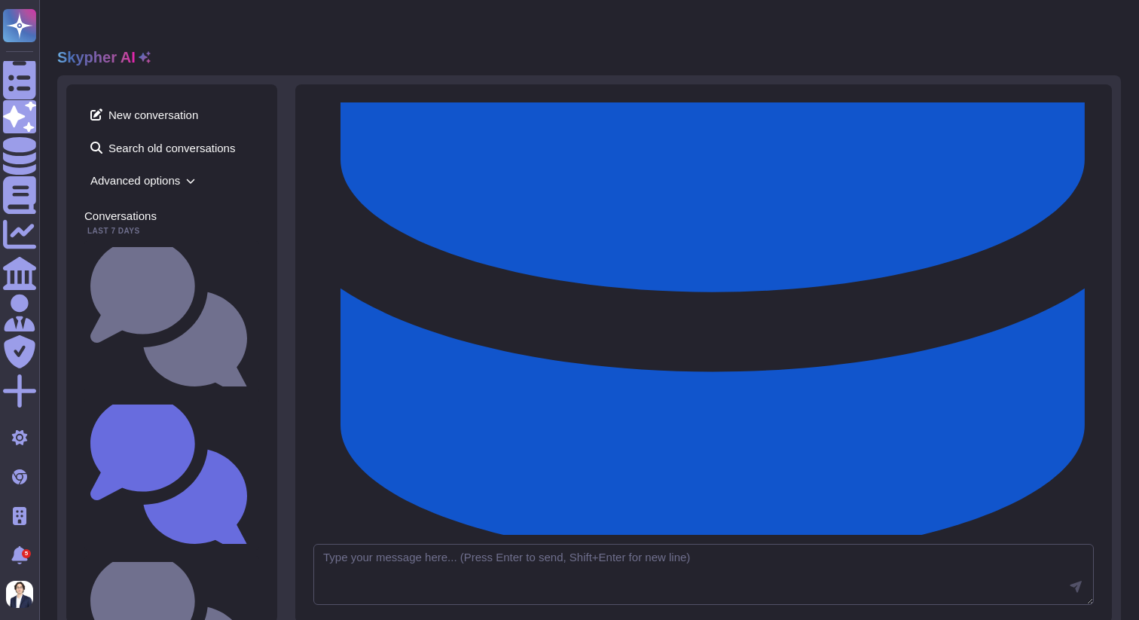
click at [387, 544] on textarea at bounding box center [703, 575] width 780 height 62
type textarea "S"
type textarea "H"
type textarea "Tell me about our privacy policy"
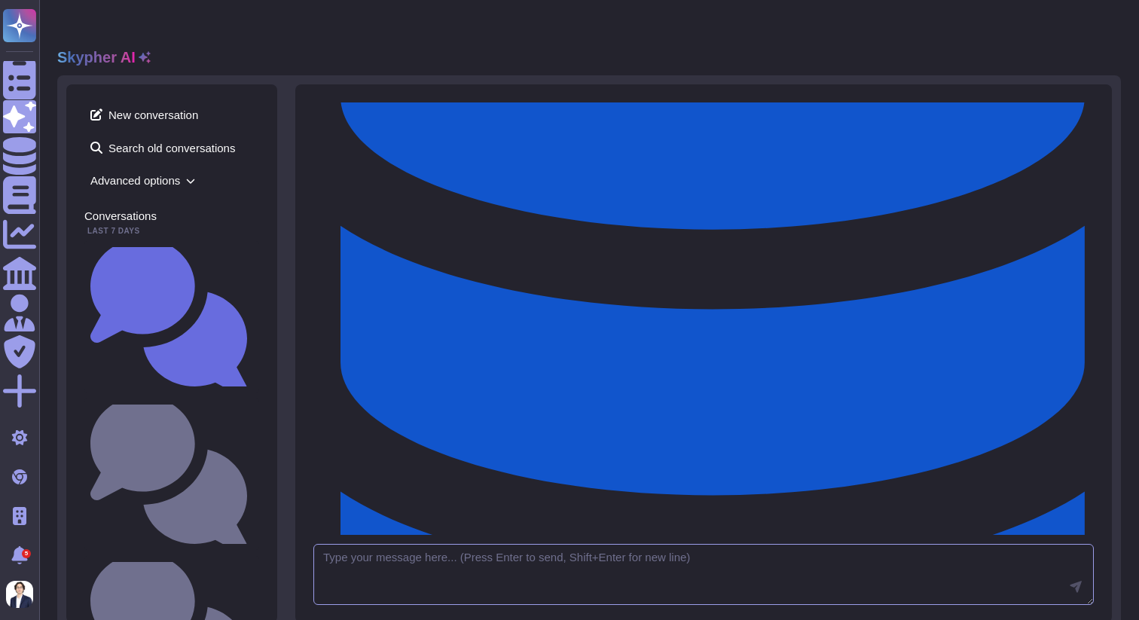
scroll to position [716, 0]
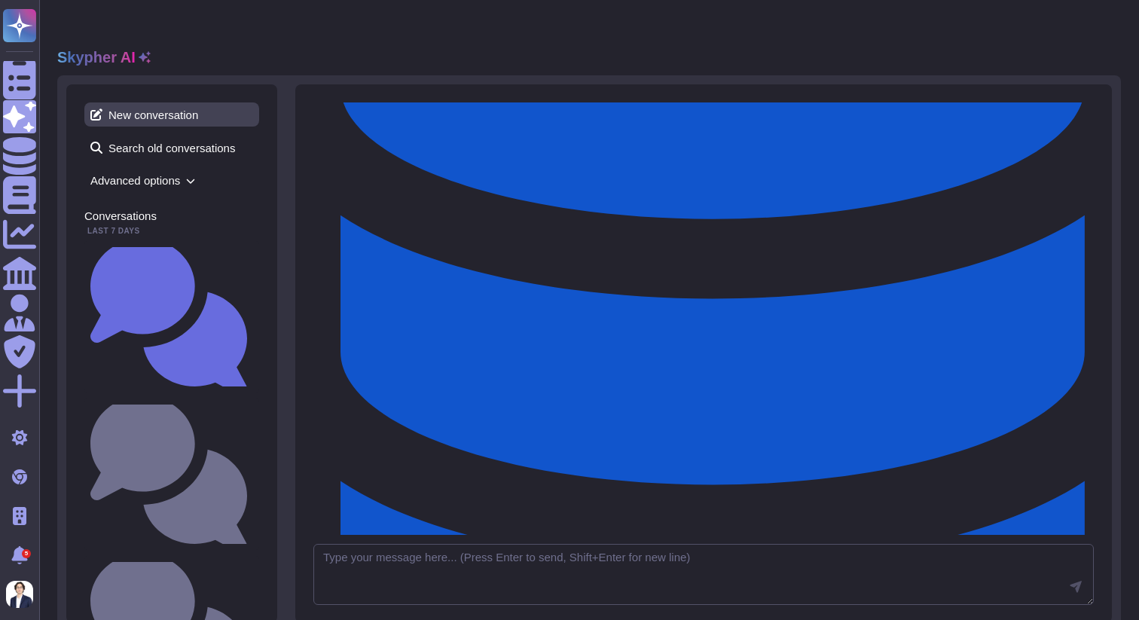
click at [182, 102] on span "New conversation" at bounding box center [171, 114] width 175 height 24
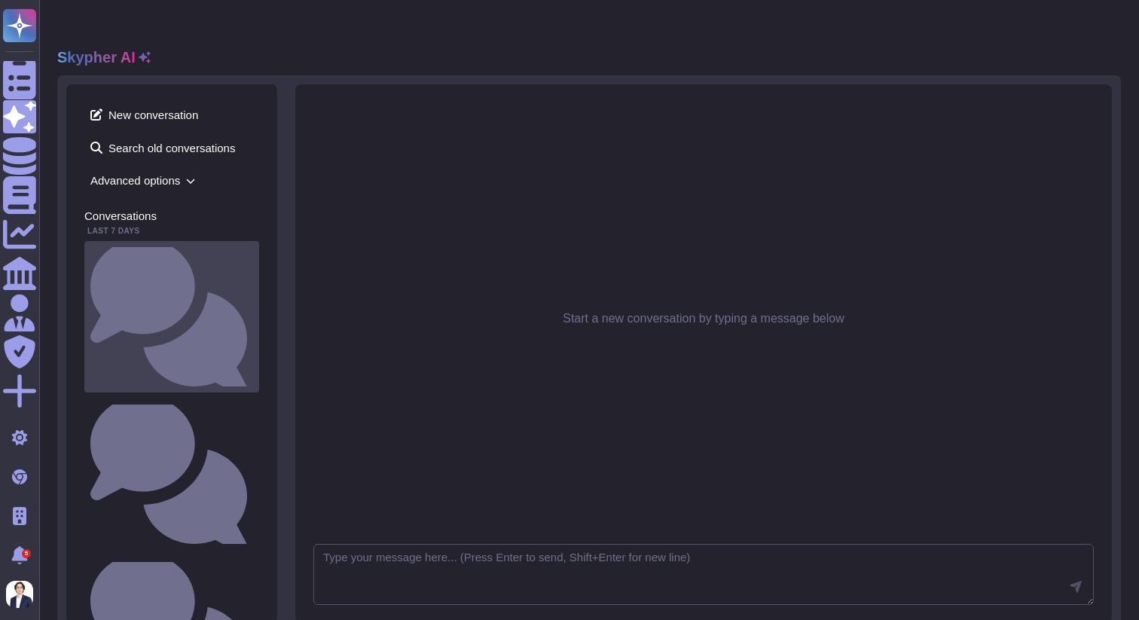
click at [204, 241] on div "Hello! How can I assist you [DATE]?" at bounding box center [171, 316] width 175 height 151
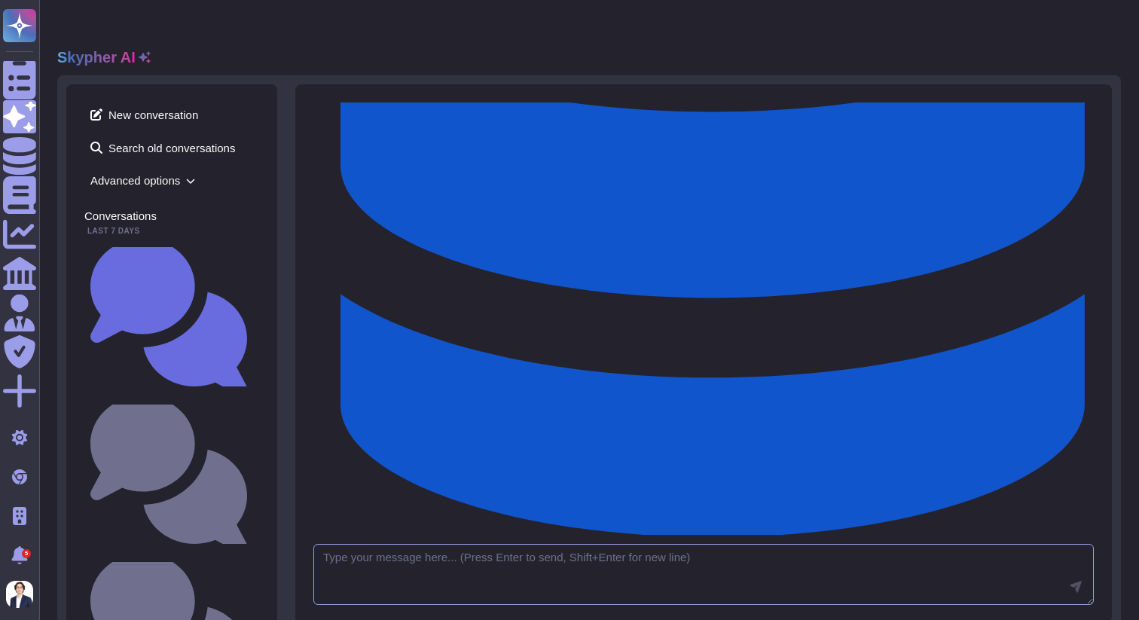
scroll to position [915, 0]
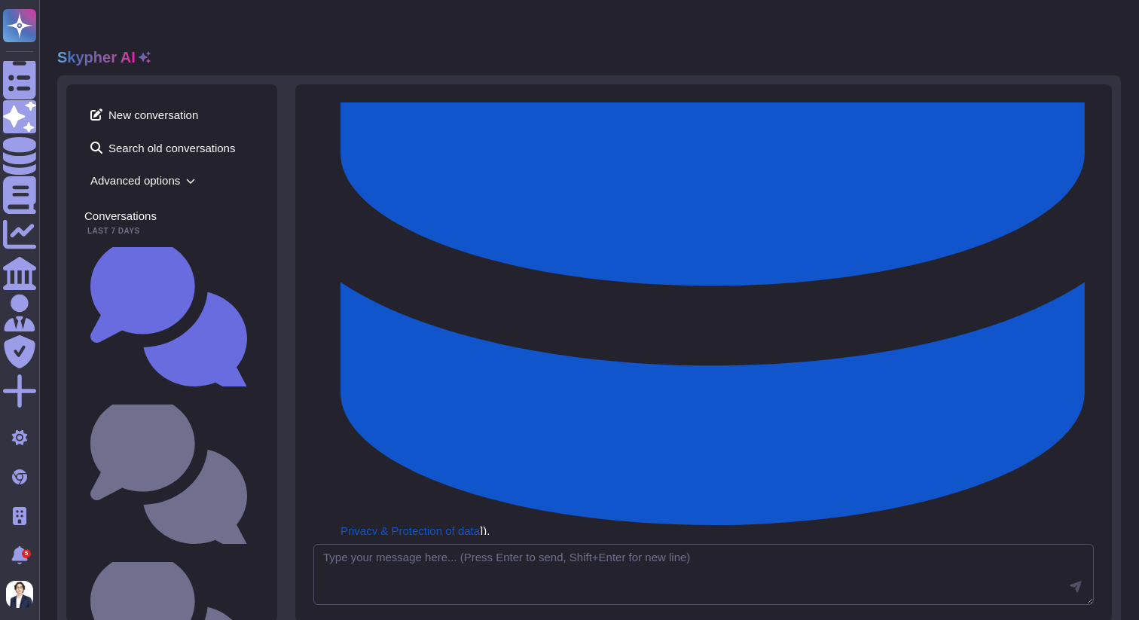
drag, startPoint x: 963, startPoint y: 130, endPoint x: 959, endPoint y: 96, distance: 34.8
click at [0, 0] on img at bounding box center [0, 0] width 0 height 0
copy div "Tell me about our privacy policy"
click at [127, 102] on span "New conversation" at bounding box center [171, 114] width 175 height 24
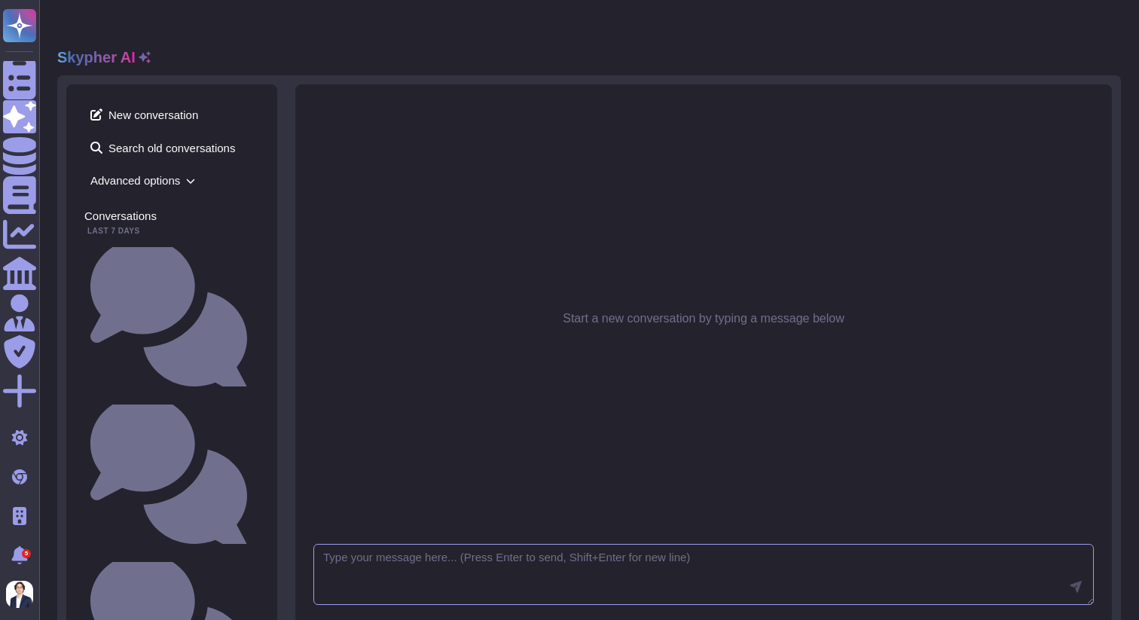
click at [481, 544] on textarea at bounding box center [703, 575] width 780 height 62
paste textarea "Tell me about our privacy policy"
type textarea "Tell me about our privacy policy"
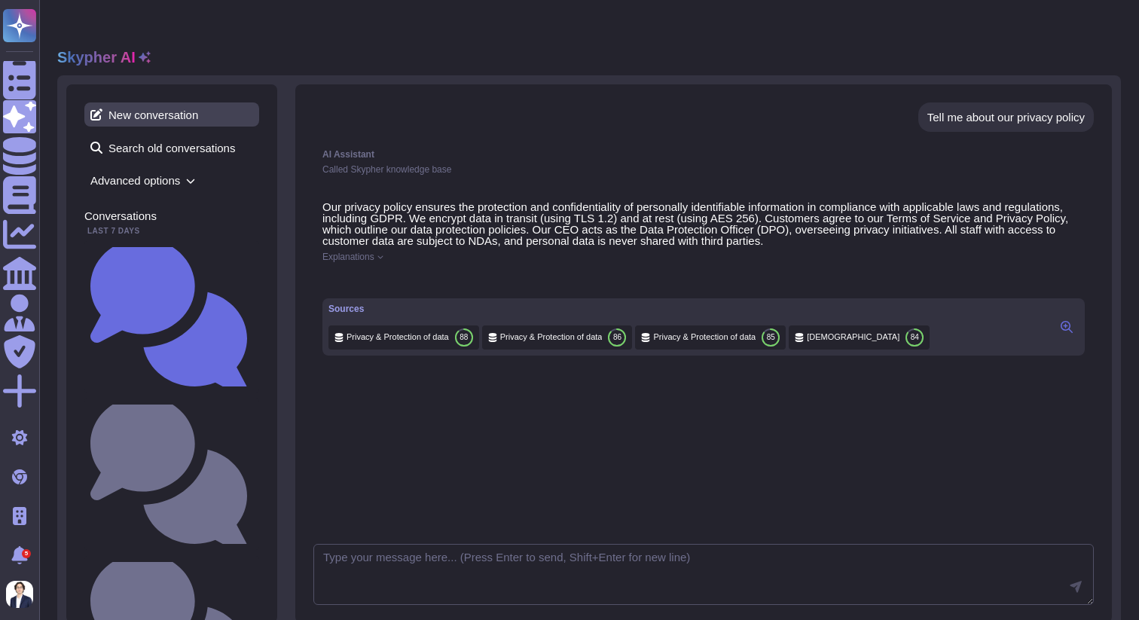
drag, startPoint x: 285, startPoint y: 96, endPoint x: 230, endPoint y: 96, distance: 54.2
click at [230, 96] on div "New conversation Search old conversations Advanced options Conversations Last 7…" at bounding box center [588, 353] width 1063 height 557
click at [1106, 97] on icon at bounding box center [1106, 97] width 0 height 0
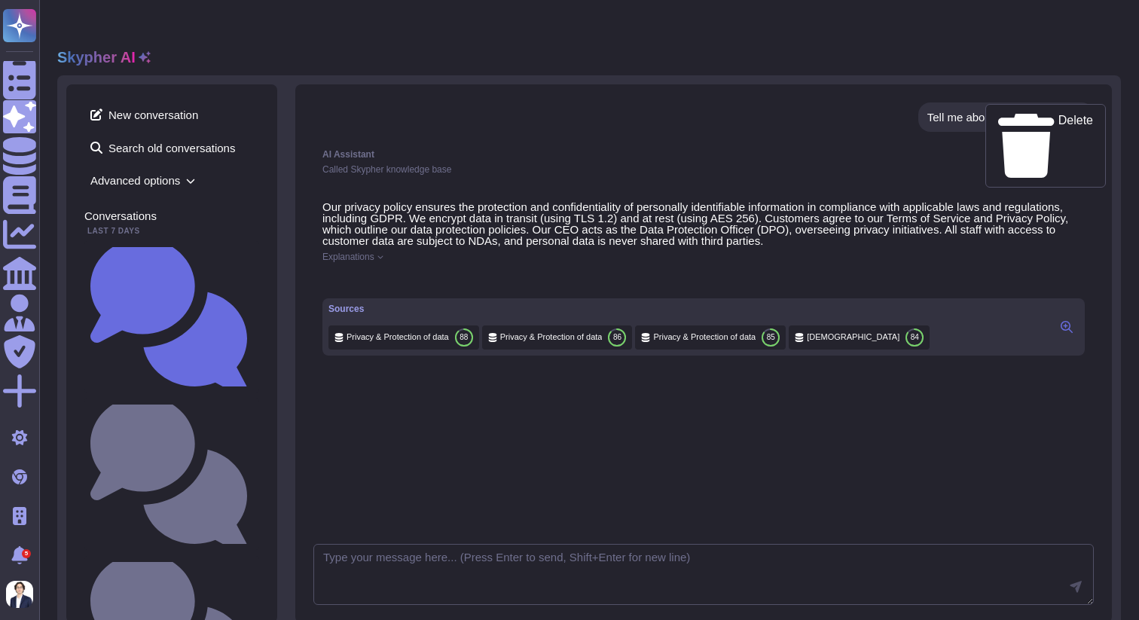
click at [804, 165] on div "Called Skypher knowledge base" at bounding box center [703, 169] width 762 height 9
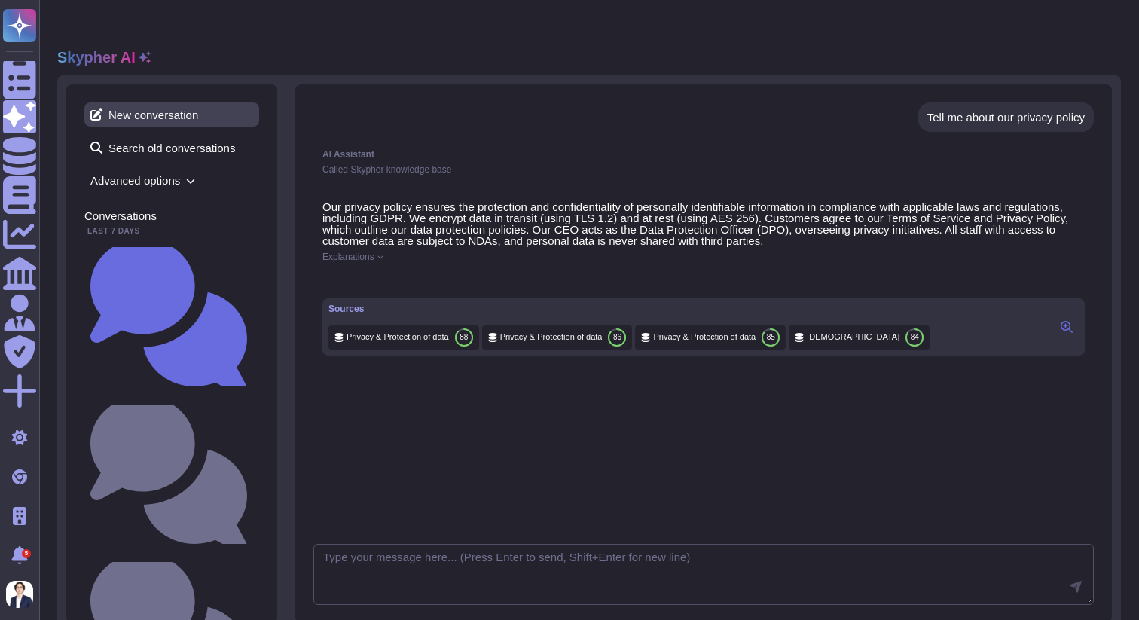
click at [135, 102] on span "New conversation" at bounding box center [171, 114] width 175 height 24
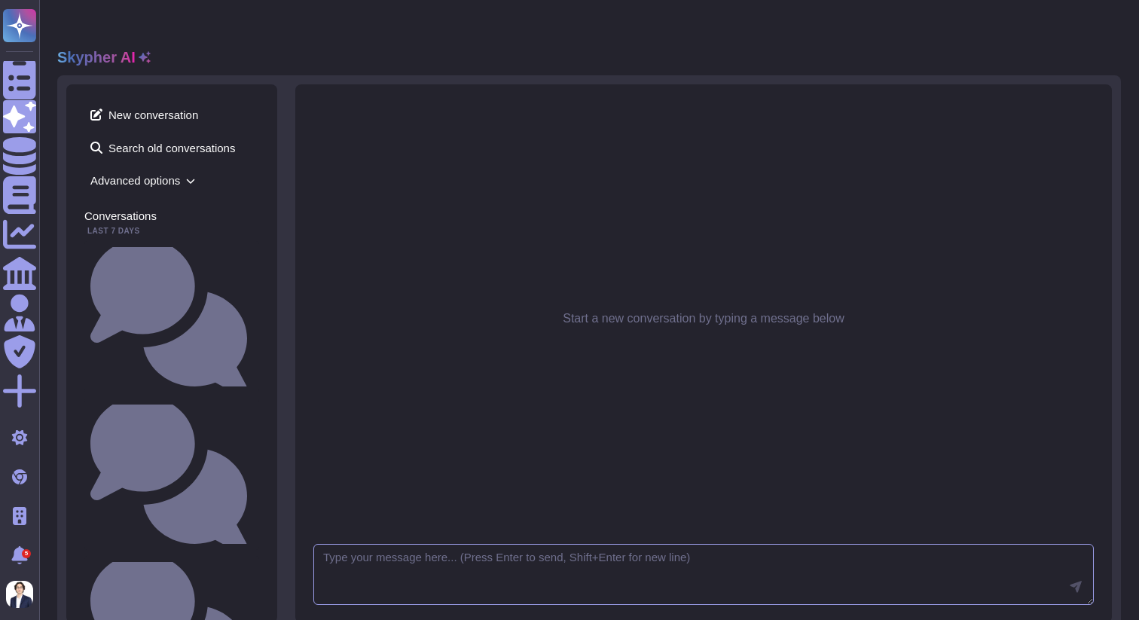
click at [370, 544] on textarea at bounding box center [703, 575] width 780 height 62
type textarea "tell me about"
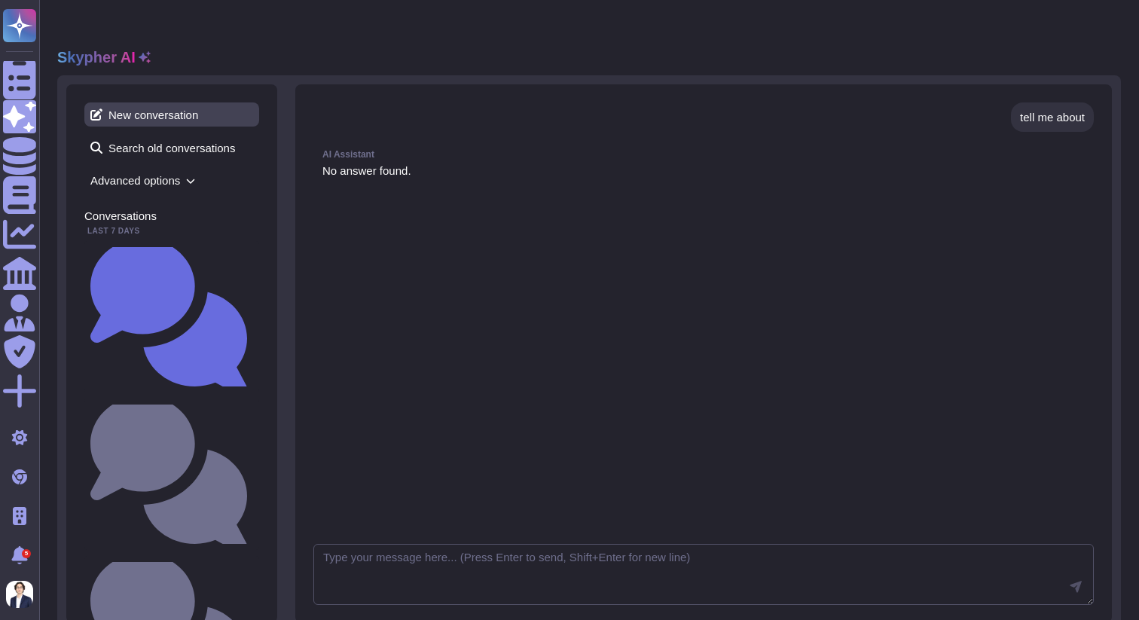
click at [138, 102] on span "New conversation" at bounding box center [171, 114] width 175 height 24
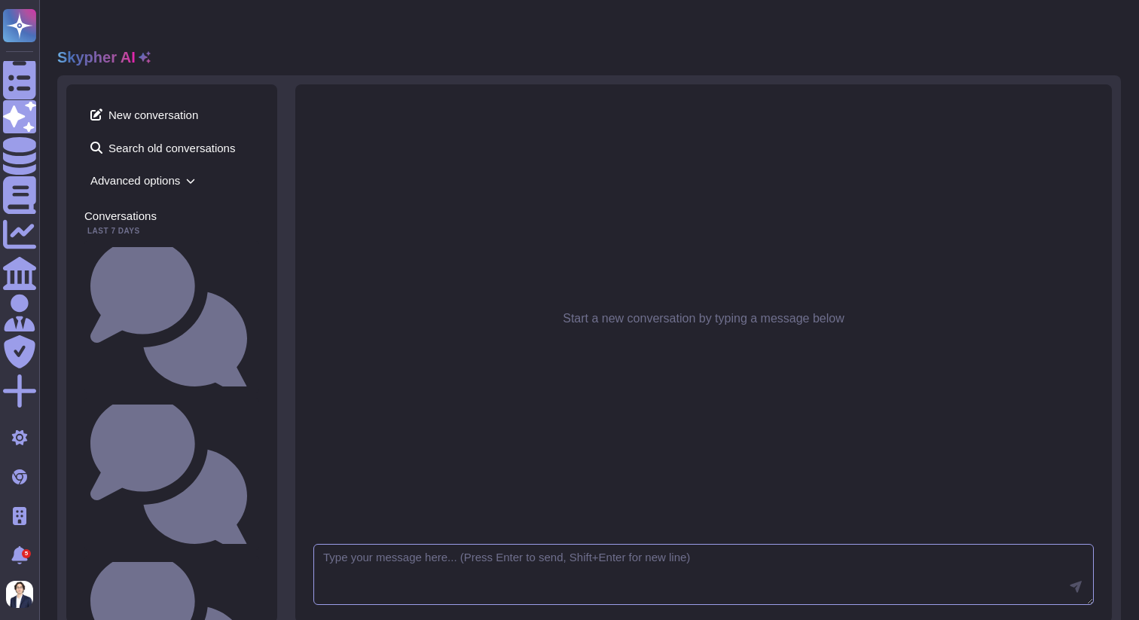
click at [404, 558] on textarea at bounding box center [703, 575] width 780 height 62
type textarea "I"
type textarea "B"
type textarea "How many employees do we have"
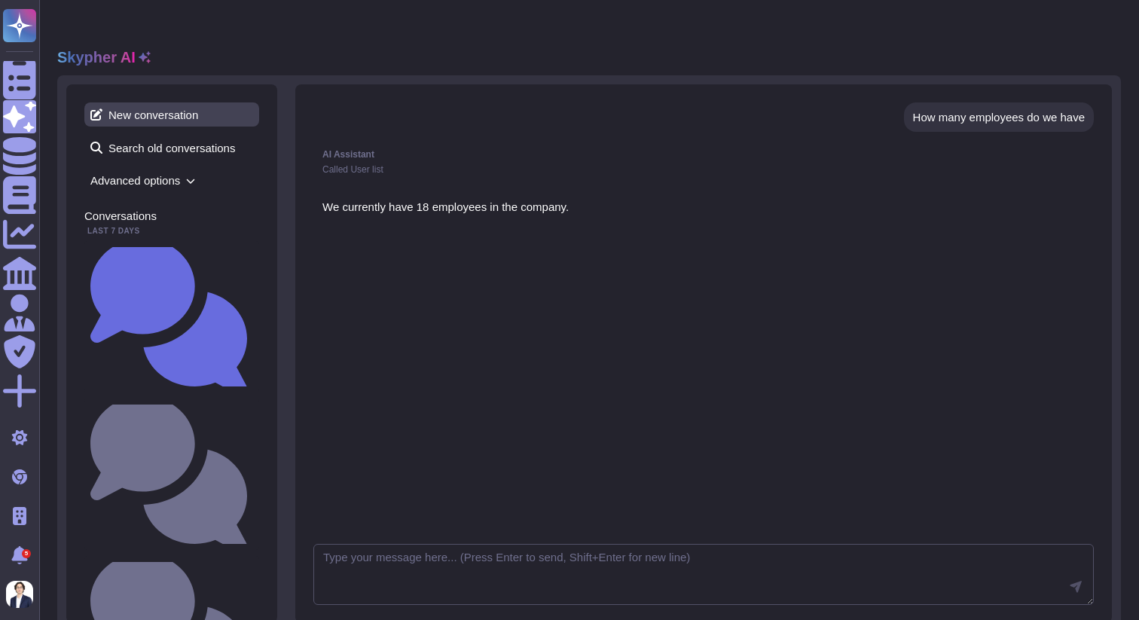
click at [177, 102] on span "New conversation" at bounding box center [171, 114] width 175 height 24
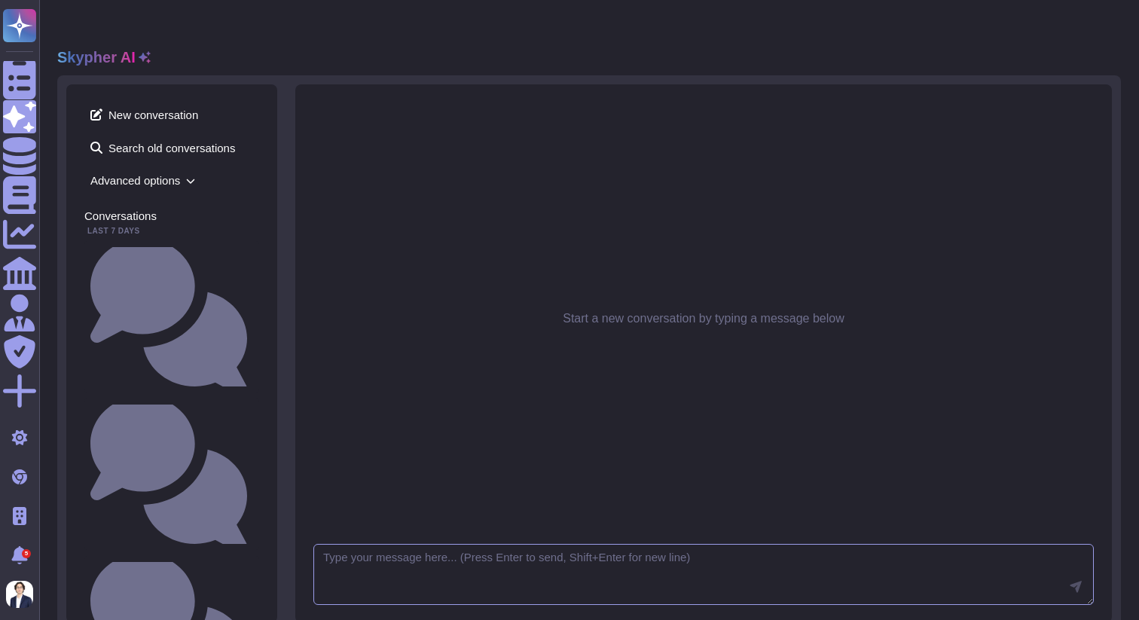
click at [430, 546] on textarea at bounding box center [703, 575] width 780 height 62
type textarea "What is our privacy policy?"
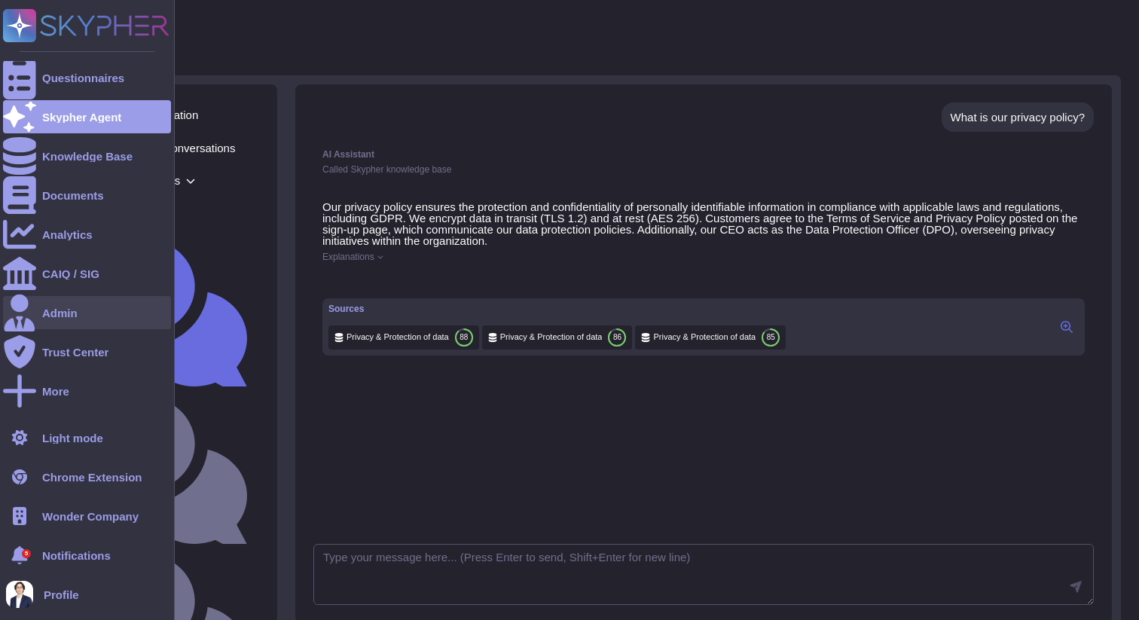
click at [94, 322] on div "Admin" at bounding box center [87, 312] width 168 height 33
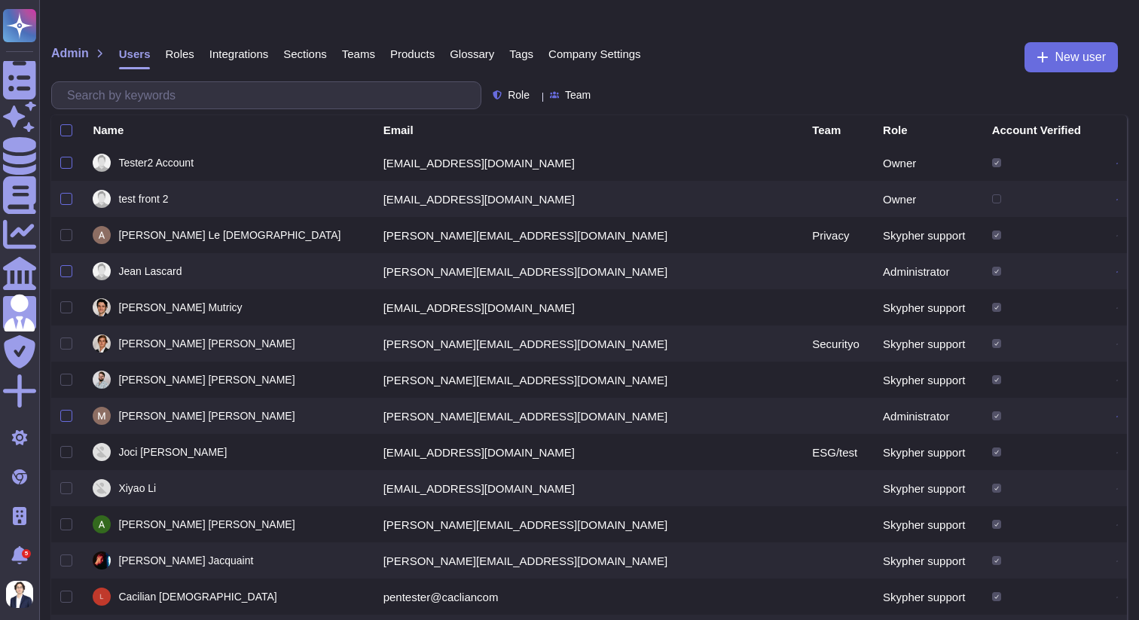
click at [167, 48] on span "Roles" at bounding box center [179, 53] width 29 height 11
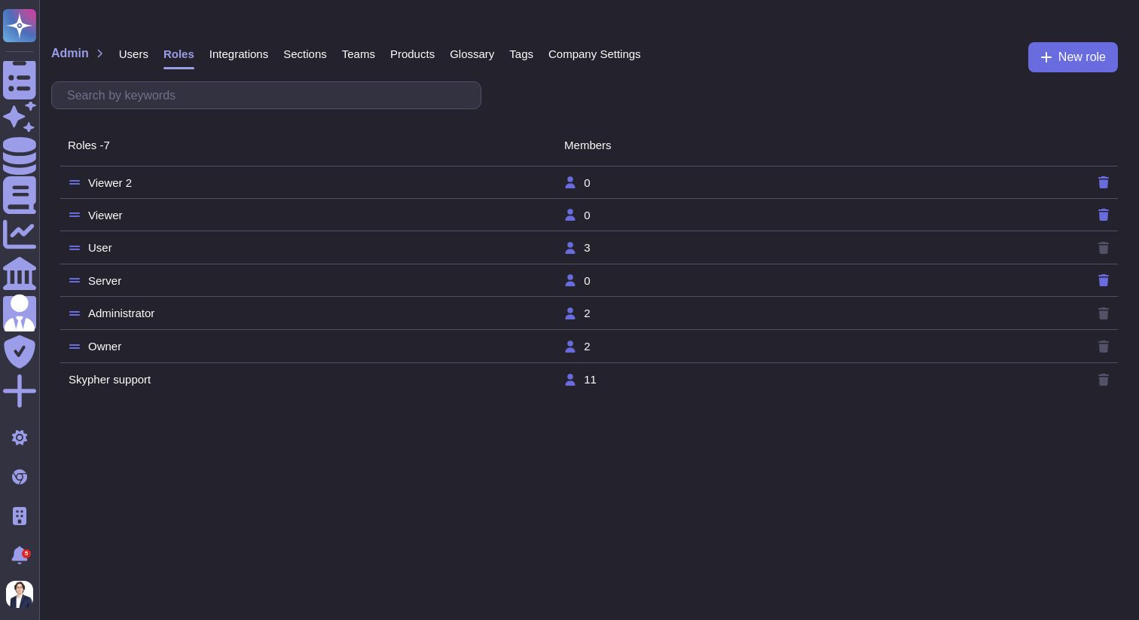
click at [227, 48] on span "Integrations" at bounding box center [238, 53] width 59 height 11
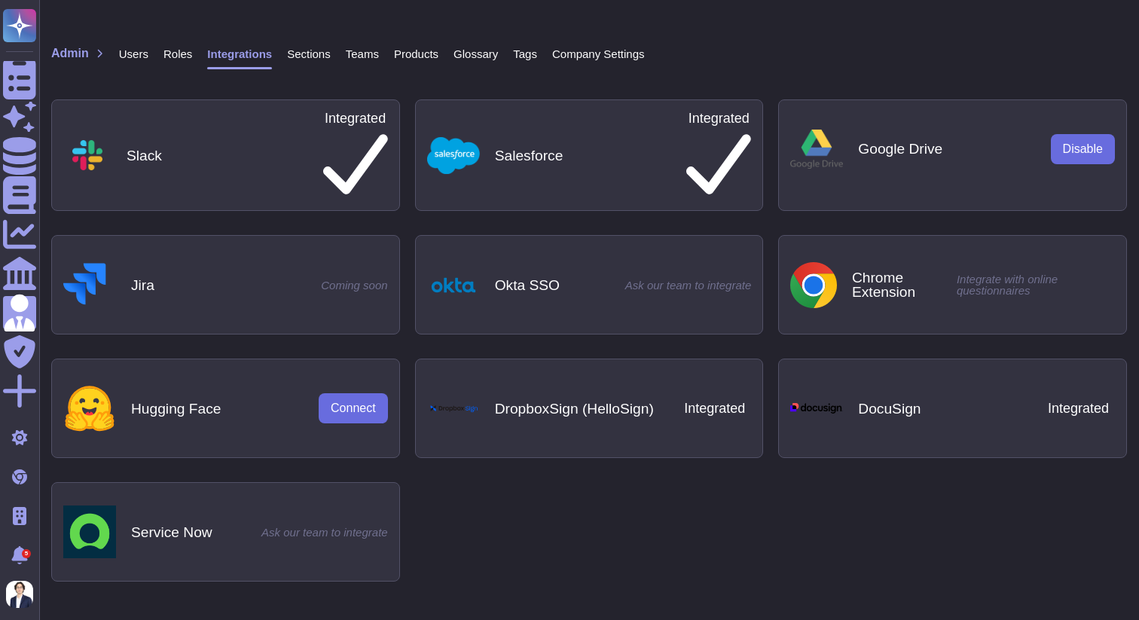
click at [30, 30] on img at bounding box center [15, 15] width 30 height 30
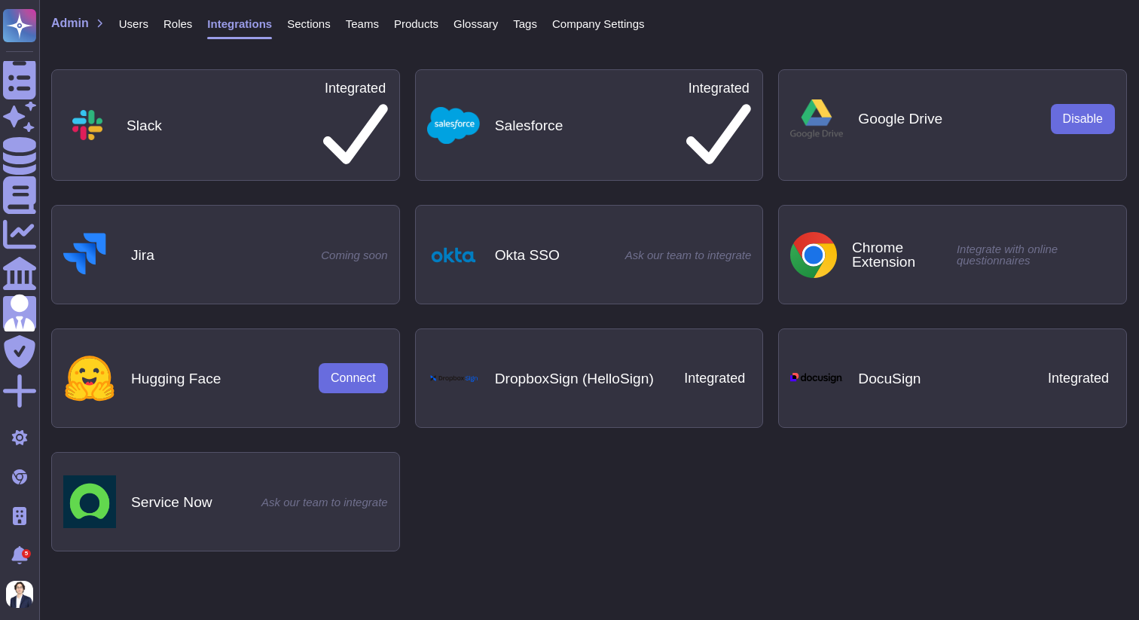
click at [322, 26] on span "Sections" at bounding box center [309, 23] width 44 height 11
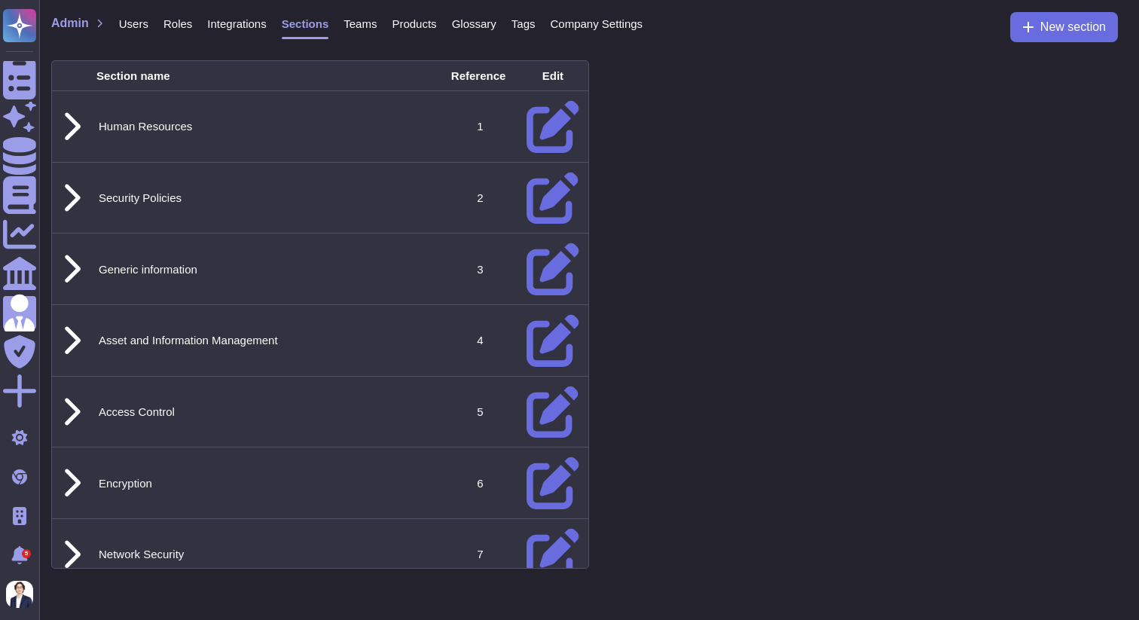
click at [364, 22] on span "Teams" at bounding box center [359, 23] width 33 height 11
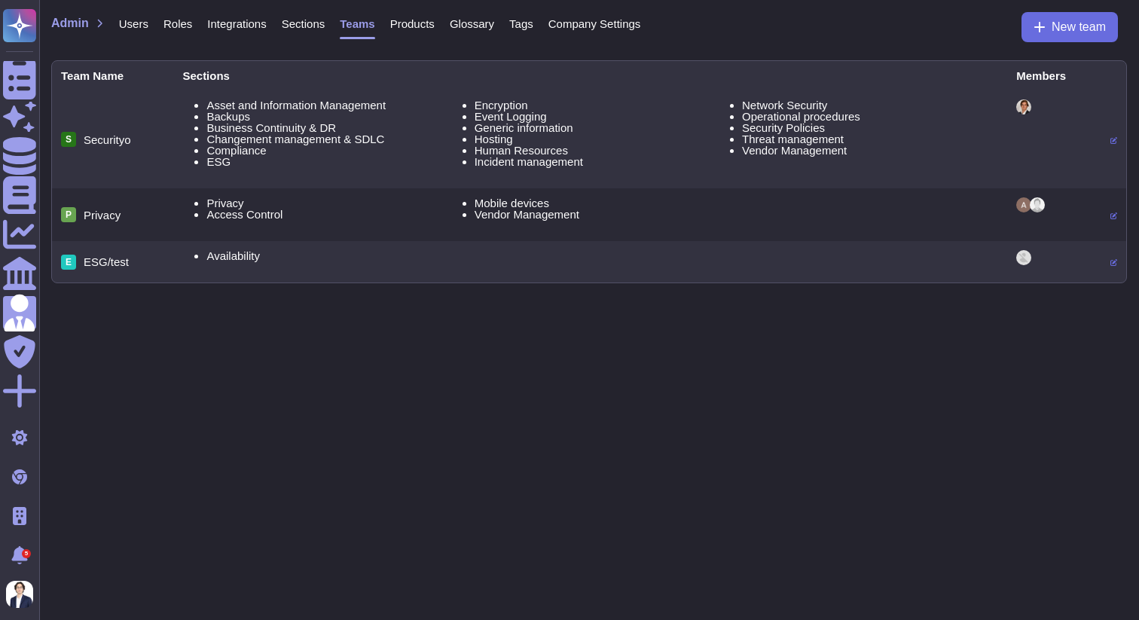
click at [418, 20] on span "Products" at bounding box center [412, 23] width 44 height 11
